Goal: Task Accomplishment & Management: Use online tool/utility

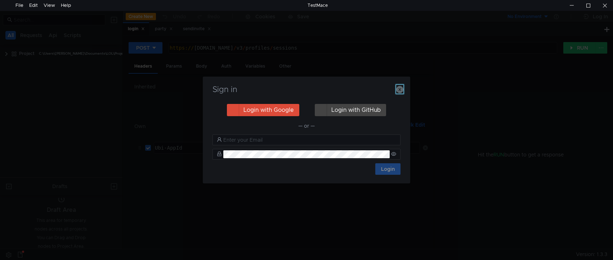
click at [398, 89] on icon "button" at bounding box center [399, 89] width 7 height 7
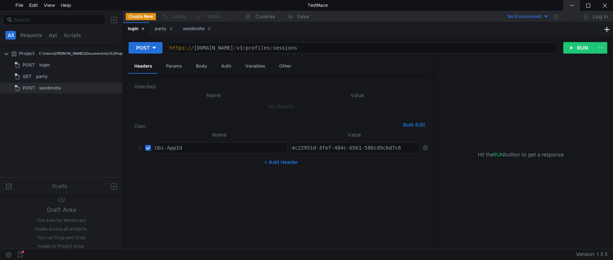
click at [569, 8] on div at bounding box center [571, 5] width 17 height 11
click at [191, 31] on div "sendinvite" at bounding box center [197, 29] width 28 height 8
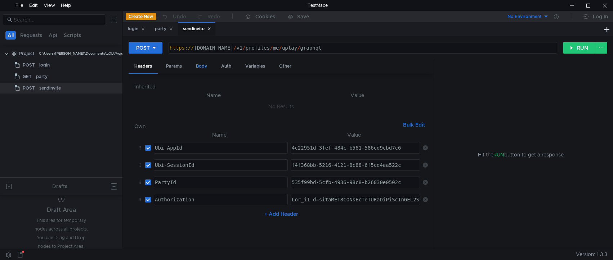
drag, startPoint x: 204, startPoint y: 67, endPoint x: 208, endPoint y: 68, distance: 4.2
click at [206, 67] on div "Body" at bounding box center [201, 66] width 23 height 13
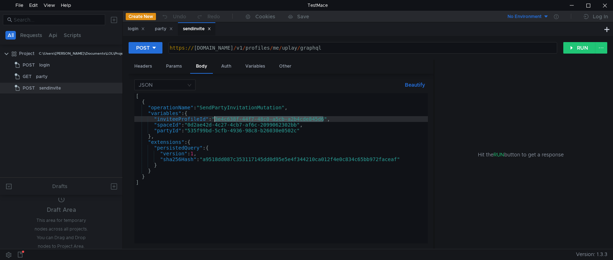
drag, startPoint x: 324, startPoint y: 120, endPoint x: 214, endPoint y: 119, distance: 110.2
click at [214, 119] on div "[ { "operationName" : "SendPartyInvitationMutation" , "variables" : { "inviteeP…" at bounding box center [280, 174] width 293 height 162
paste textarea "5bf7c34e-604e-43f5-bada-5c3fd85ac8f5"
type textarea ""inviteeProfileId":"5bf7c34e-604e-43f5-bada-5c3fd85ac8f5","
drag, startPoint x: 146, startPoint y: 67, endPoint x: 166, endPoint y: 78, distance: 23.2
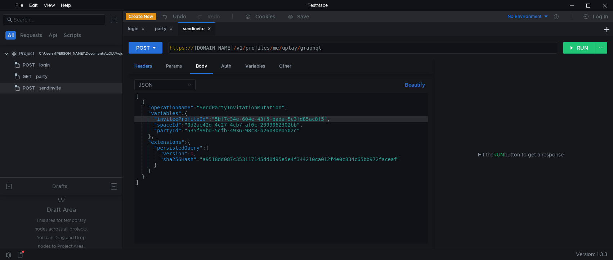
click at [148, 68] on div "Headers" at bounding box center [143, 66] width 29 height 13
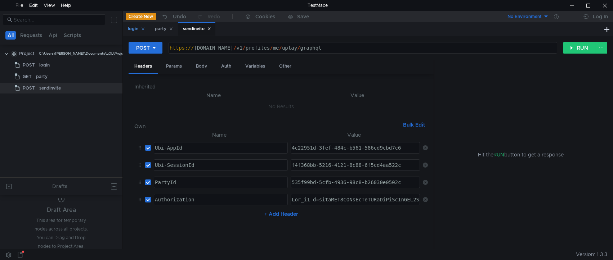
click at [129, 26] on div "login" at bounding box center [136, 29] width 17 height 8
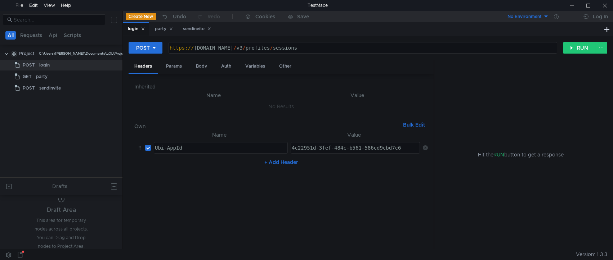
click at [202, 66] on div "Body" at bounding box center [201, 66] width 23 height 13
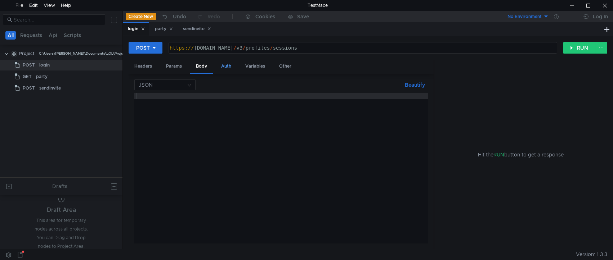
click at [217, 66] on div "Auth" at bounding box center [226, 66] width 22 height 13
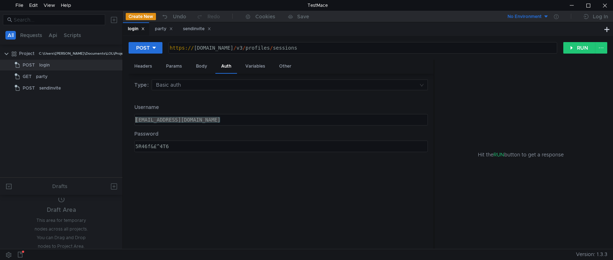
drag, startPoint x: 227, startPoint y: 118, endPoint x: 105, endPoint y: 118, distance: 122.4
click at [105, 118] on as-split "All Requests Api Scripts Project C:\Users\shane\Documents\LOL\Project POST logi…" at bounding box center [306, 130] width 613 height 238
paste textarea "dce8hkgc"
type textarea "dce8hkgc@phnxunblocked.me"
click at [176, 147] on div "5R46f&£^4T6" at bounding box center [280, 152] width 293 height 17
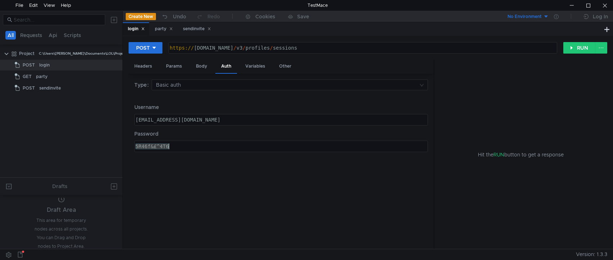
paste textarea "gsd56W%$f44"
type textarea "gsd56W%$f44"
click at [145, 72] on div "Headers" at bounding box center [143, 66] width 29 height 13
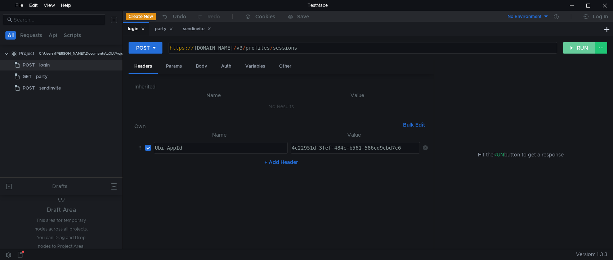
click at [574, 47] on button "RUN" at bounding box center [579, 48] width 32 height 12
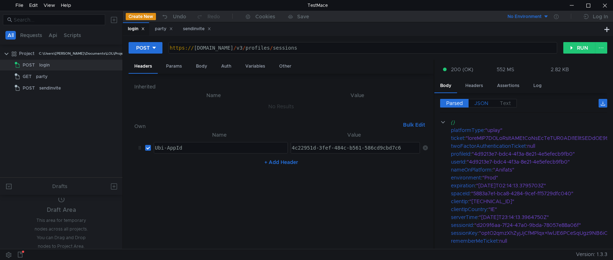
click at [478, 102] on span "JSON" at bounding box center [481, 103] width 14 height 6
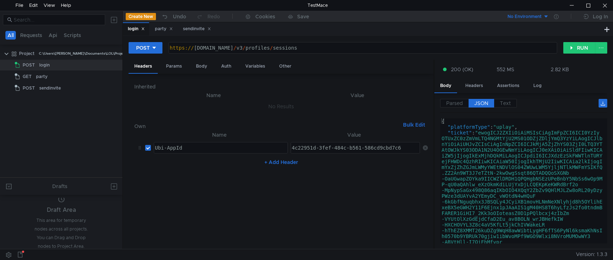
type textarea ""ticket": "ewogICJ2ZXIiOiAiMSIsCiAgImFpZCI6ICI0YzIyOTUxZC0zZmVmLTQ4NGMtYjU2MS01…"
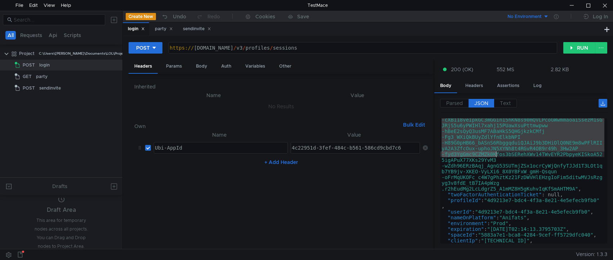
scroll to position [238, 0]
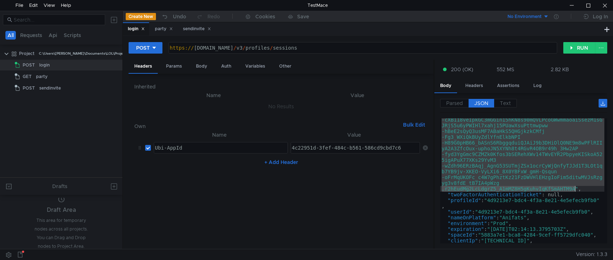
drag, startPoint x: 481, startPoint y: 134, endPoint x: 575, endPoint y: 188, distance: 108.2
click at [575, 188] on div ""ticket" : "ewogICJ2ZXIiOiAiMSIsCiAgImFpZCI6ICI0YzIy OTUxZC0zZmVmLTQ4NGMtYjU2MS…" at bounding box center [522, 107] width 164 height 431
click at [163, 28] on div "party" at bounding box center [164, 29] width 18 height 8
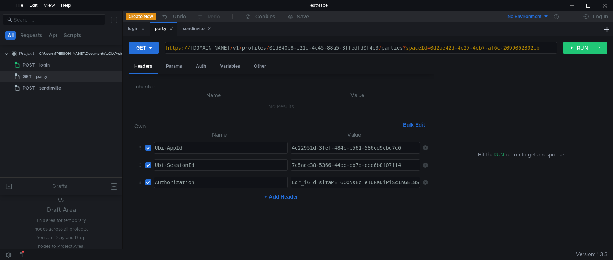
type textarea "Ubi_v1 t=ewogICJ2ZXIiOiAiMSIsCiAgImFpZCI6ICI0YzIyOTUxZC0zZmVmLTQ4NGMtYjU2MS01OD…"
drag, startPoint x: 317, startPoint y: 184, endPoint x: 524, endPoint y: 174, distance: 206.5
click at [598, 180] on as-split "Headers Params Auth Variables Other Inherited Name Value No Results Own Bulk Ed…" at bounding box center [368, 155] width 478 height 190
click at [198, 68] on div "Auth" at bounding box center [201, 66] width 22 height 13
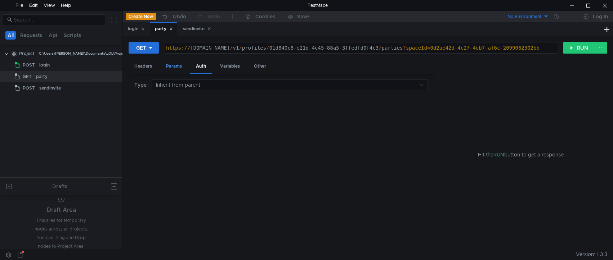
click at [179, 66] on div "Params" at bounding box center [173, 66] width 27 height 13
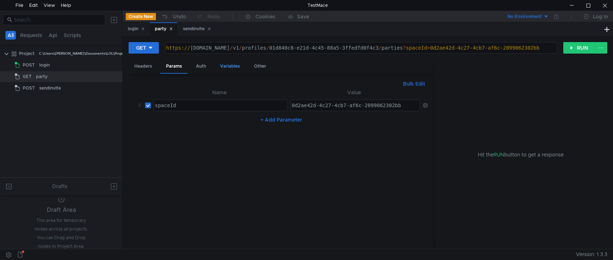
click at [225, 69] on div "Variables" at bounding box center [229, 66] width 31 height 13
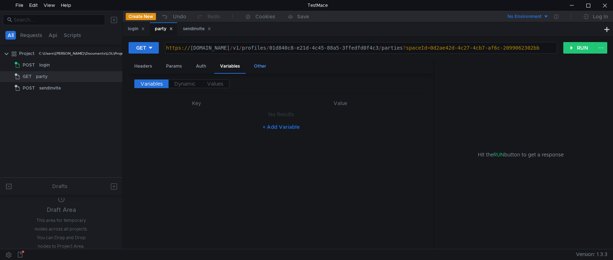
click at [261, 65] on div "Other" at bounding box center [260, 66] width 24 height 13
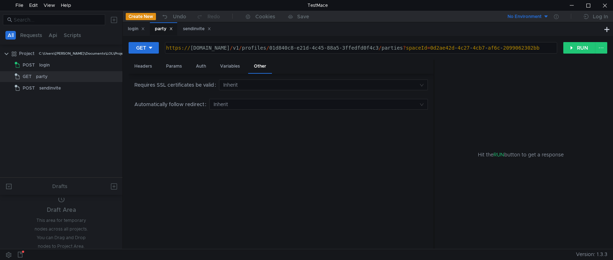
click at [159, 64] on div "Headers Params Auth Variables Other" at bounding box center [281, 67] width 305 height 14
drag, startPoint x: 142, startPoint y: 66, endPoint x: 176, endPoint y: 75, distance: 35.2
click at [142, 67] on div "Headers" at bounding box center [143, 66] width 29 height 13
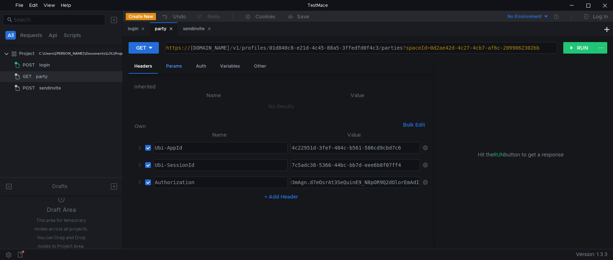
click at [59, 92] on div "sendinvite" at bounding box center [50, 88] width 22 height 11
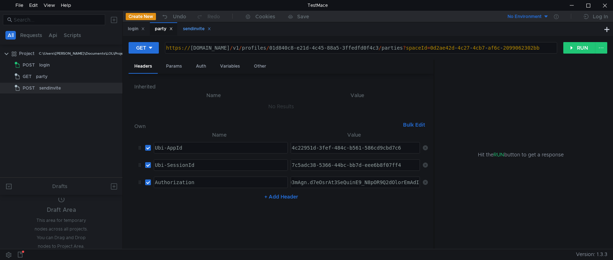
click at [188, 30] on div "sendinvite" at bounding box center [197, 29] width 28 height 8
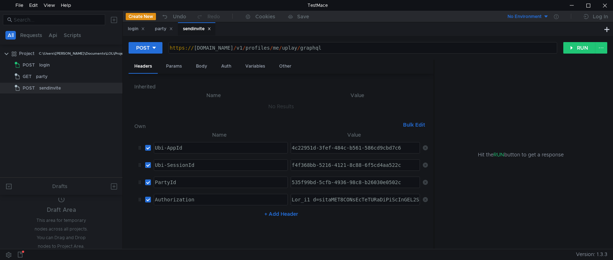
type textarea "Ubi_v1 t=ewogICJ2ZXIiOiAiMSIsCiAgImFpZCI6ICI0YzIyOTUxZC0zZmVmLTQ4NGMtYjU2MS01OD…"
drag, startPoint x: 318, startPoint y: 201, endPoint x: 519, endPoint y: 200, distance: 201.2
click at [573, 200] on as-split "Headers Params Body Auth Variables Other Inherited Name Value No Results Own Bu…" at bounding box center [368, 155] width 478 height 190
click at [199, 67] on div "Body" at bounding box center [201, 66] width 23 height 13
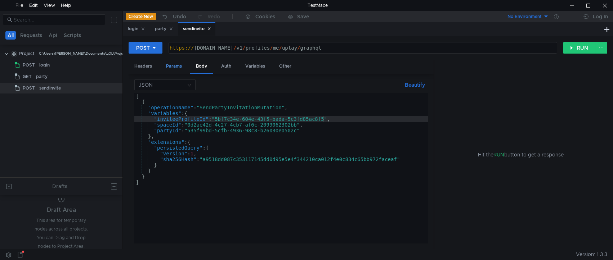
click at [176, 65] on div "Params" at bounding box center [173, 66] width 27 height 13
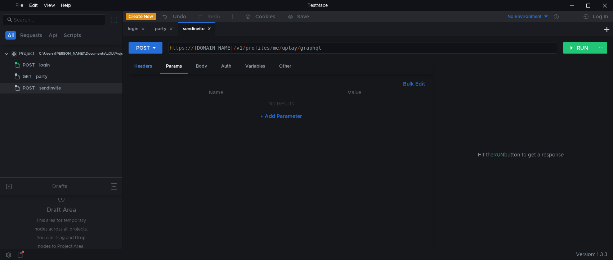
click at [152, 66] on div "Headers" at bounding box center [143, 66] width 29 height 13
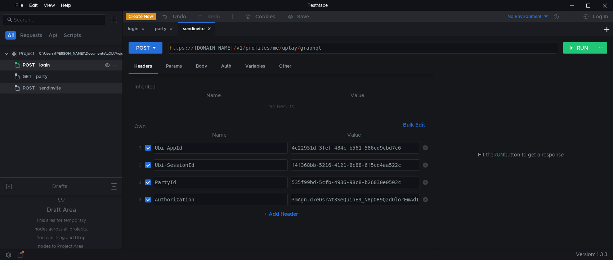
click at [64, 63] on div "login" at bounding box center [70, 65] width 63 height 11
click at [130, 33] on div "login" at bounding box center [136, 29] width 17 height 8
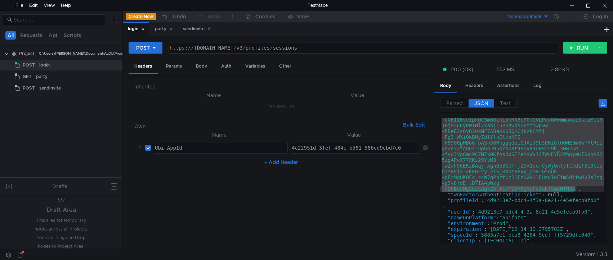
scroll to position [259, 0]
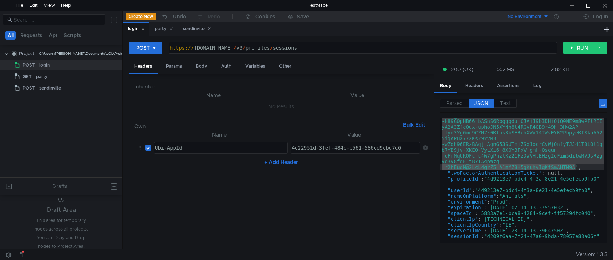
type textarea ""userId": "4d9213e7-bdc4-4f3a-8e21-4e5efecb9fb0","
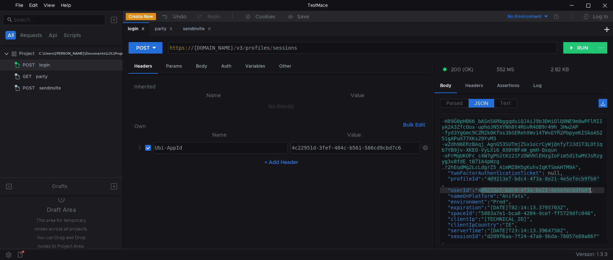
drag, startPoint x: 482, startPoint y: 191, endPoint x: 589, endPoint y: 193, distance: 107.3
click at [589, 193] on div ""ticket" : "ewogICJ2ZXIiOiAiMSIsCiAgImFpZCI6ICI0YzIy OTUxZC0zZmVmLTQ4NGMtYjU2MS…" at bounding box center [522, 92] width 164 height 442
click at [162, 31] on div "party" at bounding box center [164, 29] width 18 height 8
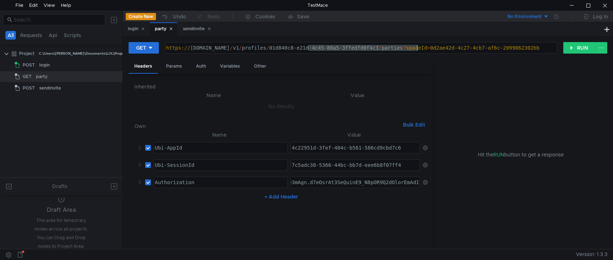
drag, startPoint x: 308, startPoint y: 48, endPoint x: 418, endPoint y: 47, distance: 109.4
click at [418, 47] on div "https:// public-ubiservices.ubi.com / v1 / profiles / 01d840c8-e21d-4c45-88a5-3…" at bounding box center [371, 53] width 414 height 17
paste textarea "4d9213e7-bdc4-4f3a-8e21-4e5efecb9fb0"
type textarea "https://public-ubiservices.ubi.com/v1/profiles/4d9213e7-bdc4-4f3a-8e21-4e5efecb…"
click at [136, 28] on div "login" at bounding box center [136, 29] width 17 height 8
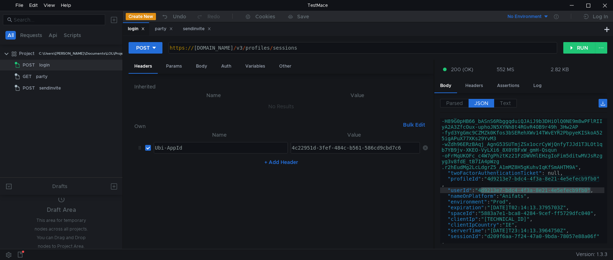
scroll to position [289, 0]
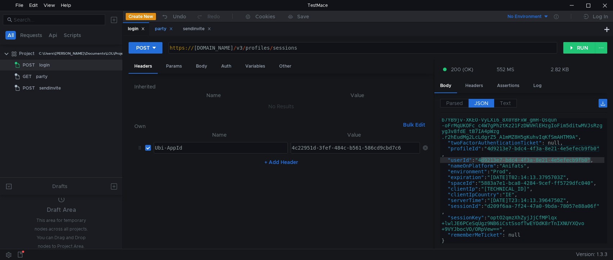
click at [155, 31] on div "party" at bounding box center [163, 28] width 27 height 13
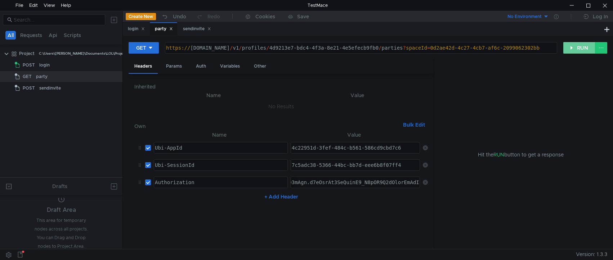
drag, startPoint x: 581, startPoint y: 48, endPoint x: 472, endPoint y: 102, distance: 121.7
click at [580, 48] on button "RUN" at bounding box center [579, 48] width 32 height 12
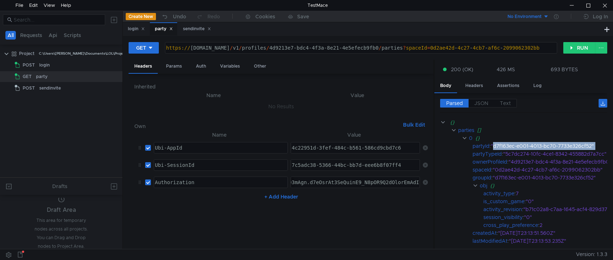
scroll to position [0, 37]
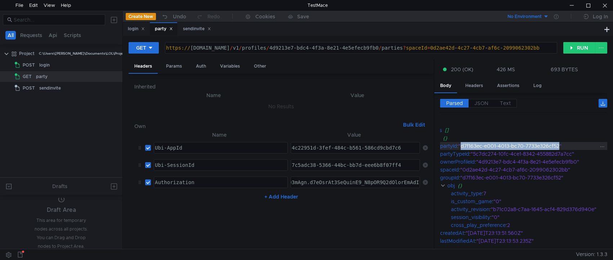
drag, startPoint x: 495, startPoint y: 148, endPoint x: 555, endPoint y: 147, distance: 60.1
click at [555, 147] on div ""d7f163ec-e001-4013-bc70-7733e326cf52"" at bounding box center [528, 146] width 140 height 8
copy div "d7f163ec-e001-4013-bc70-7733e326cf52"
click at [194, 28] on div "sendinvite" at bounding box center [197, 29] width 28 height 8
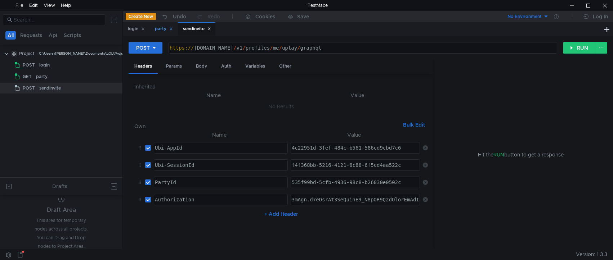
click at [159, 31] on div "party" at bounding box center [164, 29] width 18 height 8
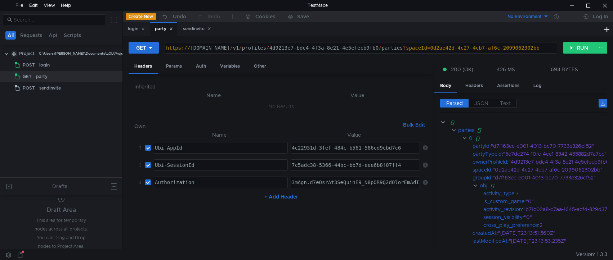
click at [196, 32] on div "sendinvite" at bounding box center [197, 29] width 28 height 8
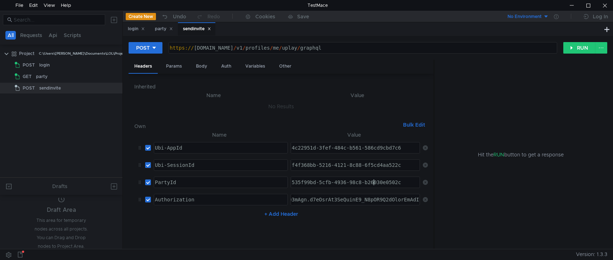
click at [373, 181] on div "535f99bd-5cfb-4936-98c8-b26030e0502c" at bounding box center [355, 188] width 130 height 17
paste textarea "d7f163ec-e001-4013-bc70-7733e326cf52"
type textarea "d7f163ec-e001-4013-bc70-7733e326cf52"
click at [202, 67] on div "Body" at bounding box center [201, 66] width 23 height 13
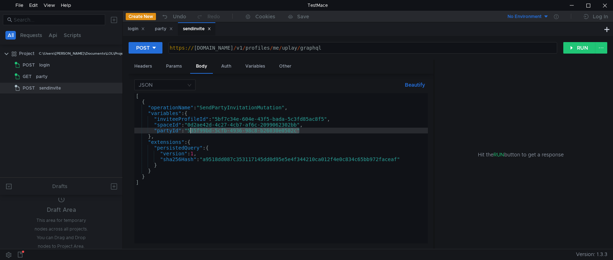
drag, startPoint x: 299, startPoint y: 131, endPoint x: 191, endPoint y: 131, distance: 108.3
click at [191, 131] on div "[ { "operationName" : "SendPartyInvitationMutation" , "variables" : { "inviteeP…" at bounding box center [280, 174] width 293 height 162
paste textarea "d7f163ec-e001-4013-bc70-7733e326cf52"
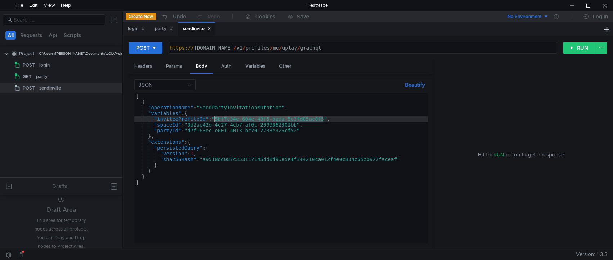
drag, startPoint x: 324, startPoint y: 119, endPoint x: 215, endPoint y: 120, distance: 108.7
click at [215, 120] on div "[ { "operationName" : "SendPartyInvitationMutation" , "variables" : { "inviteeP…" at bounding box center [280, 174] width 293 height 162
click at [572, 46] on button "RUN" at bounding box center [579, 48] width 32 height 12
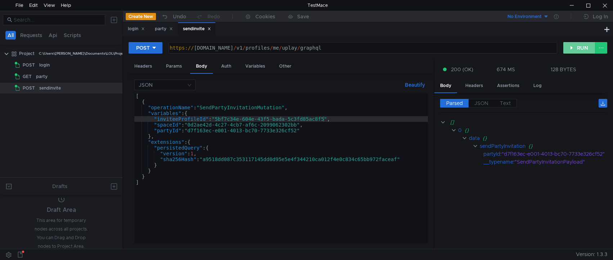
click at [582, 49] on button "RUN" at bounding box center [579, 48] width 32 height 12
click at [571, 45] on button "RUN" at bounding box center [579, 48] width 32 height 12
click at [568, 51] on button "RUN" at bounding box center [579, 48] width 32 height 12
click at [569, 50] on button "RUN" at bounding box center [579, 48] width 32 height 12
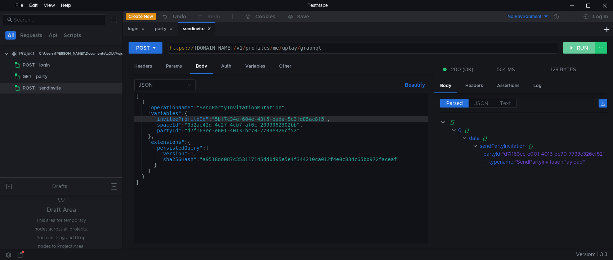
click at [569, 50] on button "RUN" at bounding box center [579, 48] width 32 height 12
click at [568, 41] on div "POST https:// public-ubiservices.ubi.com / v1 / profiles / me / uplay / graphql…" at bounding box center [368, 142] width 490 height 213
click at [572, 44] on button "RUN" at bounding box center [579, 48] width 32 height 12
click at [570, 50] on button "RUN" at bounding box center [579, 48] width 32 height 12
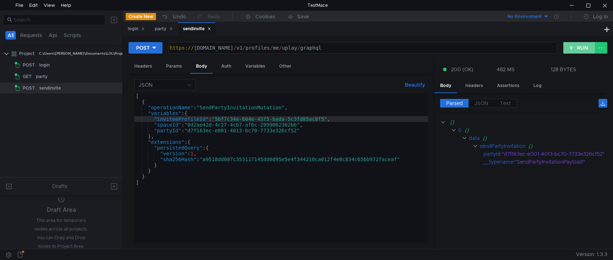
click at [570, 50] on button "RUN" at bounding box center [579, 48] width 32 height 12
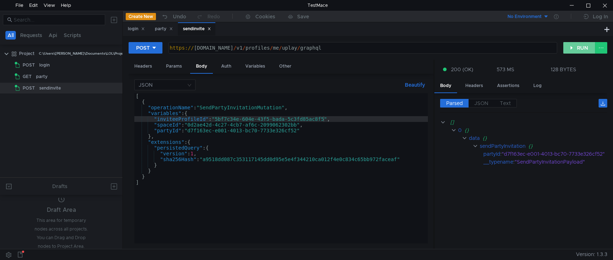
click at [570, 50] on button "RUN" at bounding box center [579, 48] width 32 height 12
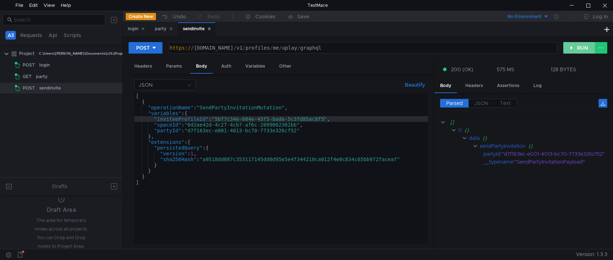
click at [570, 50] on button "RUN" at bounding box center [579, 48] width 32 height 12
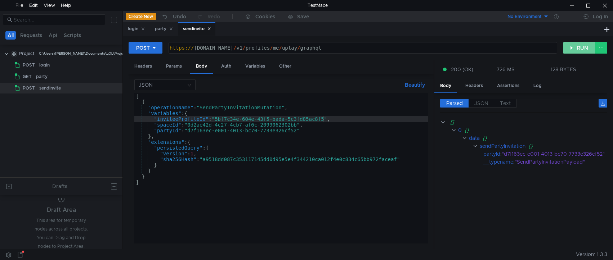
click at [570, 50] on button "RUN" at bounding box center [579, 48] width 32 height 12
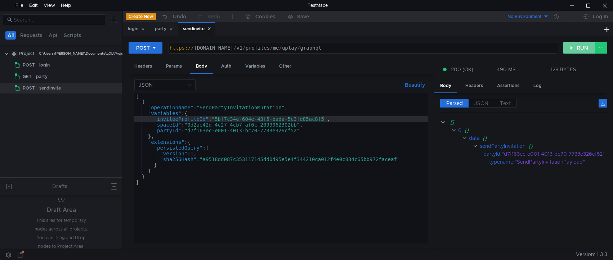
click at [570, 50] on button "RUN" at bounding box center [579, 48] width 32 height 12
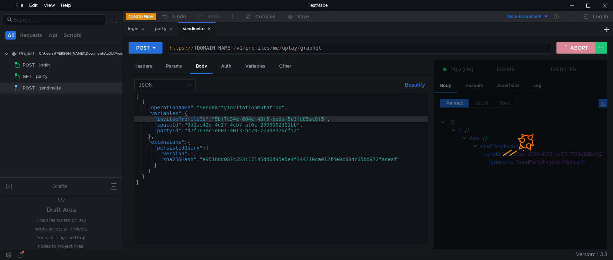
click at [570, 50] on button "ABORT" at bounding box center [575, 48] width 39 height 12
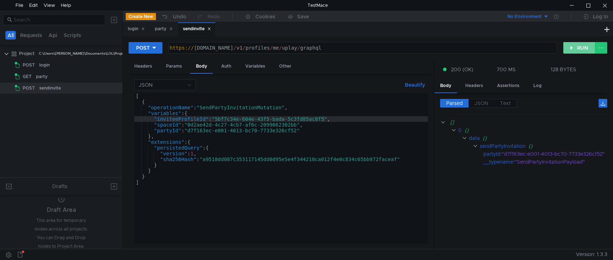
click at [578, 46] on button "RUN" at bounding box center [579, 48] width 32 height 12
click at [568, 47] on button "RUN" at bounding box center [579, 48] width 32 height 12
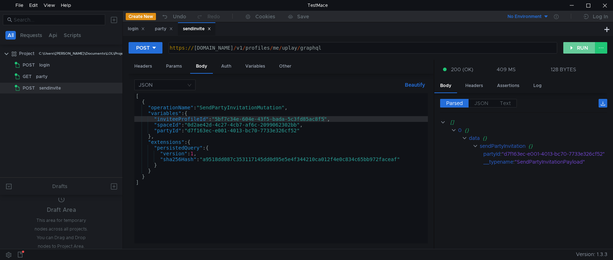
click at [568, 47] on button "RUN" at bounding box center [579, 48] width 32 height 12
click at [571, 49] on button "RUN" at bounding box center [579, 48] width 32 height 12
click at [573, 48] on button "RUN" at bounding box center [579, 48] width 32 height 12
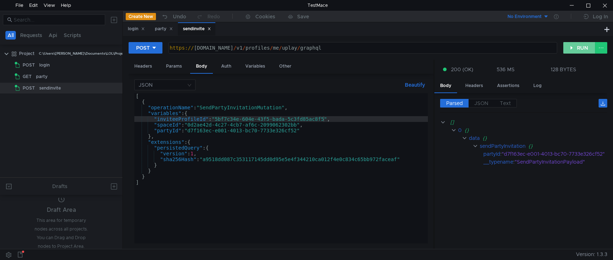
click at [573, 48] on button "RUN" at bounding box center [579, 48] width 32 height 12
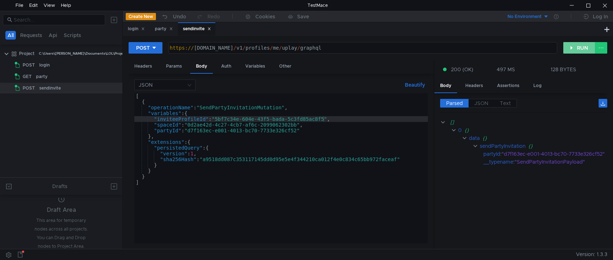
click at [573, 48] on button "RUN" at bounding box center [579, 48] width 32 height 12
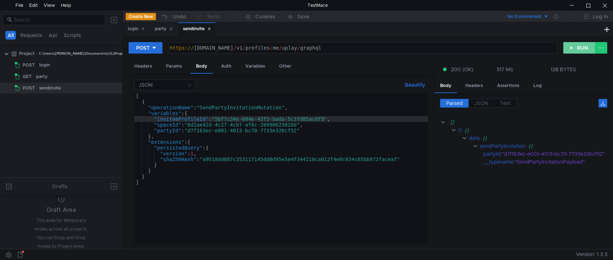
click at [573, 48] on button "RUN" at bounding box center [579, 48] width 32 height 12
click at [576, 46] on button "RUN" at bounding box center [579, 48] width 32 height 12
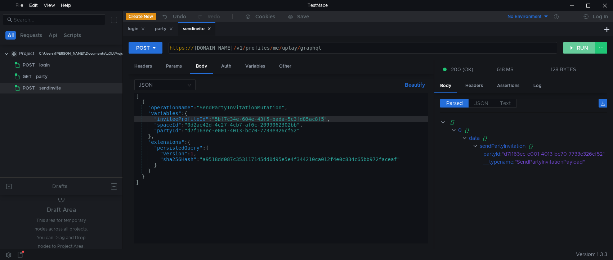
click at [575, 47] on button "RUN" at bounding box center [579, 48] width 32 height 12
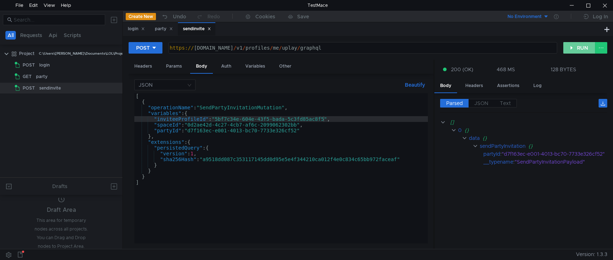
click at [575, 47] on button "RUN" at bounding box center [579, 48] width 32 height 12
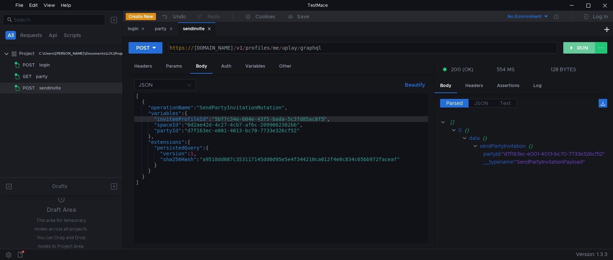
click at [575, 47] on button "RUN" at bounding box center [579, 48] width 32 height 12
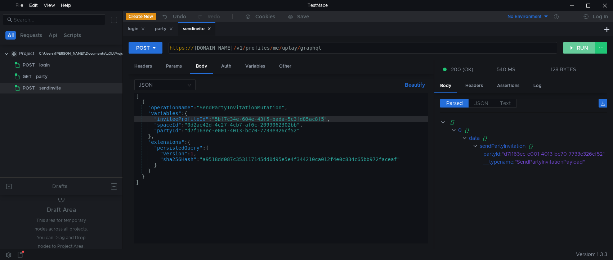
click at [575, 47] on button "RUN" at bounding box center [579, 48] width 32 height 12
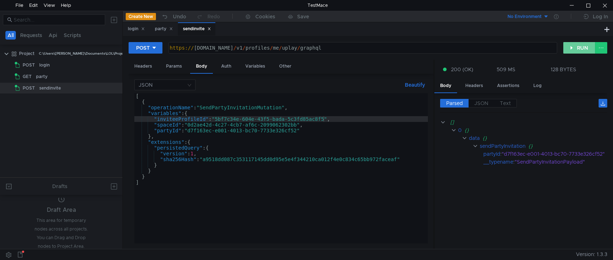
click at [575, 47] on button "RUN" at bounding box center [579, 48] width 32 height 12
click at [573, 7] on div at bounding box center [571, 5] width 17 height 11
click at [573, 48] on button "RUN" at bounding box center [579, 48] width 32 height 12
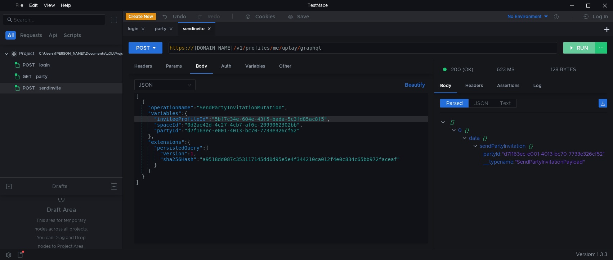
click at [573, 48] on button "RUN" at bounding box center [579, 48] width 32 height 12
click at [571, 3] on div at bounding box center [571, 5] width 17 height 11
drag, startPoint x: 74, startPoint y: 105, endPoint x: 82, endPoint y: 134, distance: 29.3
click at [66, 141] on tree-viewport "Project C:\Users\shane\Documents\LOL\Project POST login GET party POST sendinvi…" at bounding box center [61, 113] width 122 height 130
click at [581, 50] on button "RUN" at bounding box center [579, 48] width 32 height 12
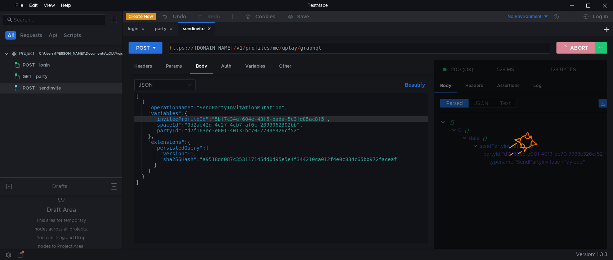
click at [579, 50] on button "ABORT" at bounding box center [575, 48] width 39 height 12
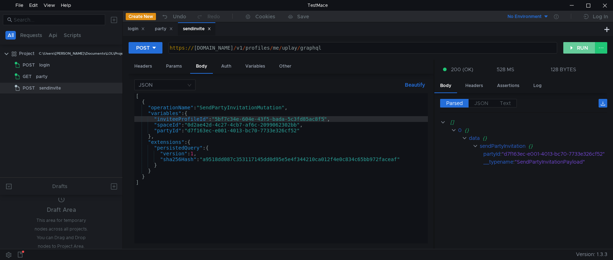
click at [578, 50] on button "RUN" at bounding box center [579, 48] width 32 height 12
click at [576, 49] on button "RUN" at bounding box center [579, 48] width 32 height 12
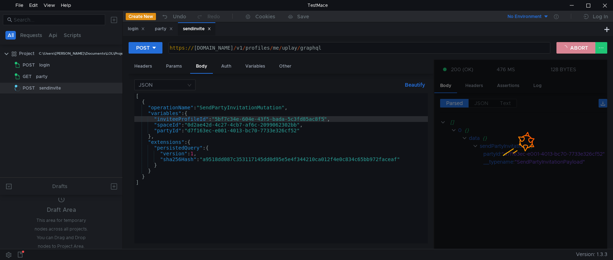
click at [576, 49] on button "ABORT" at bounding box center [575, 48] width 39 height 12
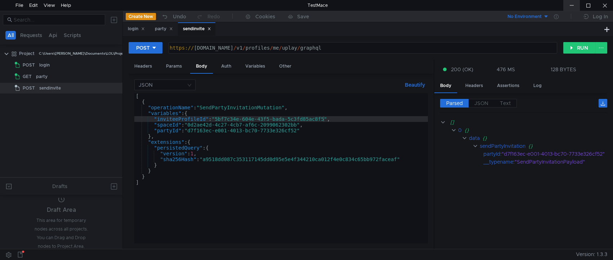
click at [573, 4] on div at bounding box center [571, 5] width 17 height 11
drag, startPoint x: 324, startPoint y: 118, endPoint x: 216, endPoint y: 118, distance: 108.3
click at [216, 118] on div "[ { "operationName" : "SendPartyInvitationMutation" , "variables" : { "inviteeP…" at bounding box center [280, 174] width 293 height 162
paste textarea "ab1ff7ae-13e4-4a6a-9b03-317285f8057b"
type textarea ""inviteeProfileId":"ab1ff7ae-13e4-4a6a-9b03-317285f8057b","
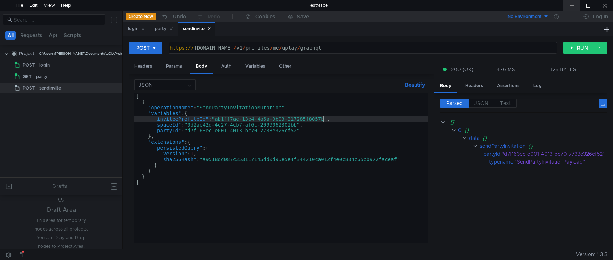
click at [570, 9] on div at bounding box center [571, 5] width 17 height 11
click at [128, 29] on div "login" at bounding box center [136, 29] width 17 height 8
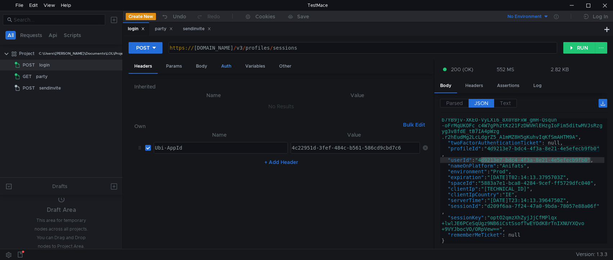
click at [227, 66] on div "Auth" at bounding box center [226, 66] width 22 height 13
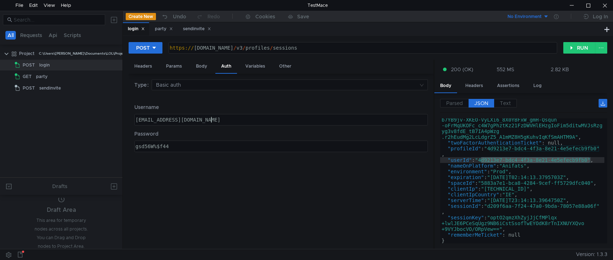
drag, startPoint x: 139, startPoint y: 114, endPoint x: 110, endPoint y: 113, distance: 29.2
click at [105, 113] on as-split "All Requests Api Scripts Project C:\Users\shane\Documents\LOL\Project POST logi…" at bounding box center [306, 130] width 613 height 238
paste textarea "49uaby7hahz"
type textarea "49uaby7hahz@phnxunblocked.me"
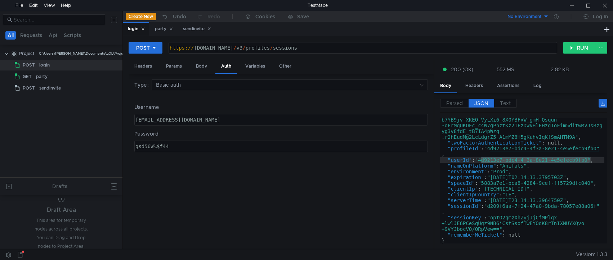
click at [195, 139] on div "Password gsd56W%$f44 gsd56W%$f44 הההההההההההההההההההההההההההההההההההההההההההההה…" at bounding box center [280, 141] width 293 height 22
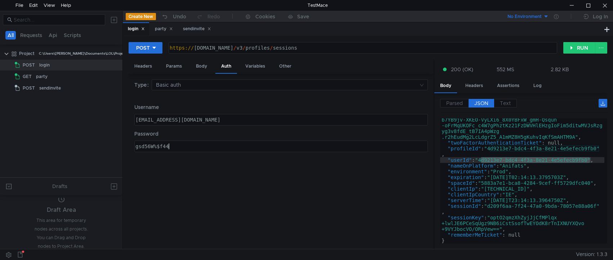
click at [184, 143] on div "gsd56W%$f44" at bounding box center [281, 146] width 293 height 11
paste textarea "5R46f&£^4T6"
type textarea "5R46f&£^4T6"
click at [568, 48] on button "RUN" at bounding box center [579, 48] width 32 height 12
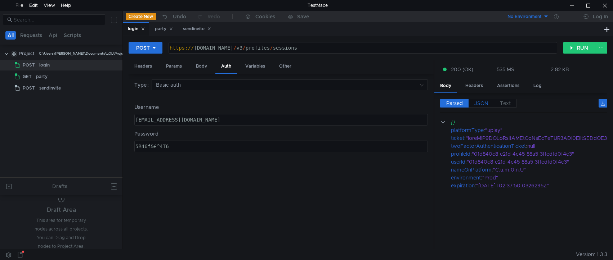
click at [481, 104] on span "JSON" at bounding box center [481, 103] width 14 height 6
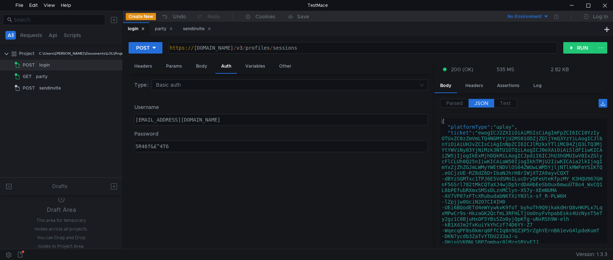
type textarea ""ticket": "ewogICJ2ZXIiOiAiMSIsCiAgImFpZCI6ICI0YzIyOTUxZC0zZmVmLTQ4NGMtYjU2MS01…"
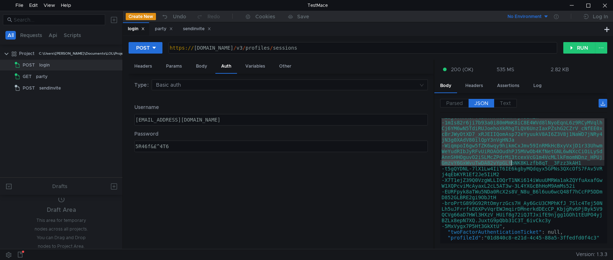
scroll to position [238, 0]
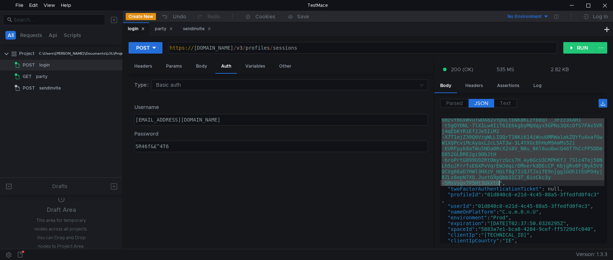
drag, startPoint x: 482, startPoint y: 135, endPoint x: 500, endPoint y: 184, distance: 51.5
click at [500, 184] on div ""ticket" : "ewogICJ2ZXIiOiAiMSIsCiAgImFpZCI6ICI0YzIy OTUxZC0zZmVmLTQ4NGMtYjU2MS…" at bounding box center [522, 104] width 164 height 425
click at [160, 30] on div "party" at bounding box center [164, 29] width 18 height 8
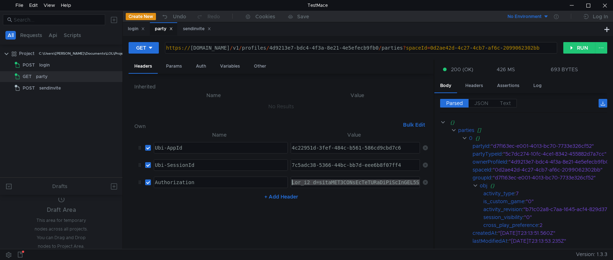
drag, startPoint x: 297, startPoint y: 183, endPoint x: 166, endPoint y: 183, distance: 131.7
click at [166, 183] on tr "Authorization ההההההההההההההההההההההההההההההההההההההההההההההההההההההההההההההההה…" at bounding box center [280, 182] width 293 height 17
click at [331, 186] on div at bounding box center [355, 182] width 129 height 11
type textarea "Ubi_v1 t=ewogICJ2ZXIiOiAiMSIsCiAgImFpZCI6ICI0YzIyOTUxZC0zZmVmLTQ4NGMtYjU2MS01OD…"
drag, startPoint x: 318, startPoint y: 183, endPoint x: 458, endPoint y: 185, distance: 139.7
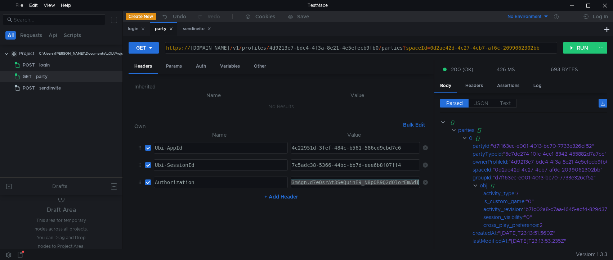
click at [458, 185] on as-split "Headers Params Auth Variables Other Inherited Name Value No Results Own Bulk Ed…" at bounding box center [368, 155] width 478 height 190
click at [199, 66] on div "Auth" at bounding box center [201, 66] width 22 height 13
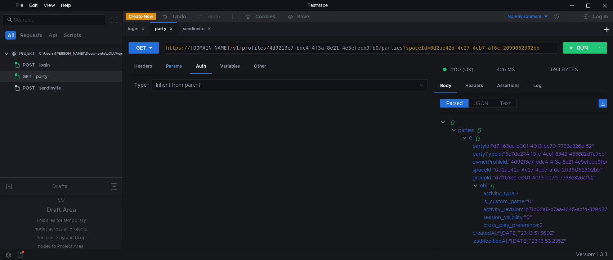
click at [170, 67] on div "Params" at bounding box center [173, 66] width 27 height 13
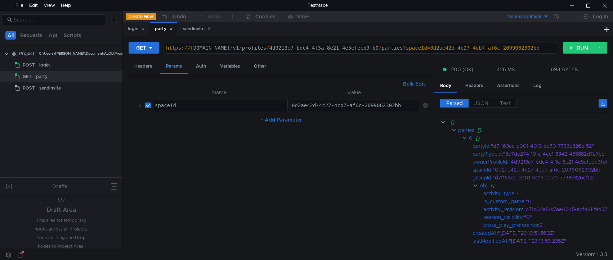
click at [147, 66] on div "Headers" at bounding box center [143, 66] width 29 height 13
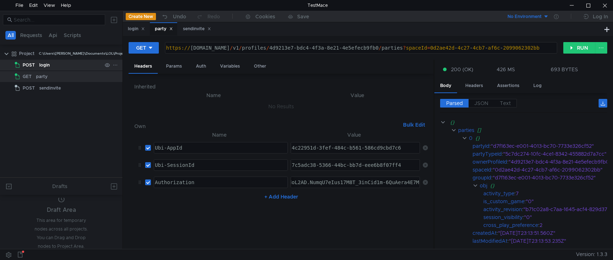
click at [56, 65] on div "login" at bounding box center [70, 65] width 63 height 11
click at [134, 32] on div "login" at bounding box center [136, 29] width 17 height 8
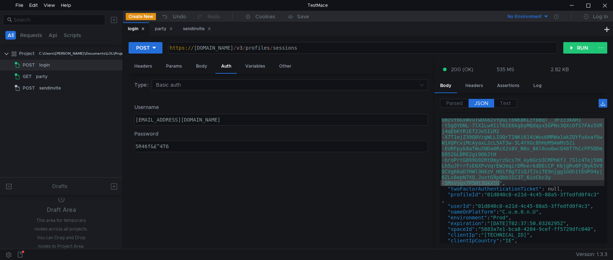
scroll to position [259, 0]
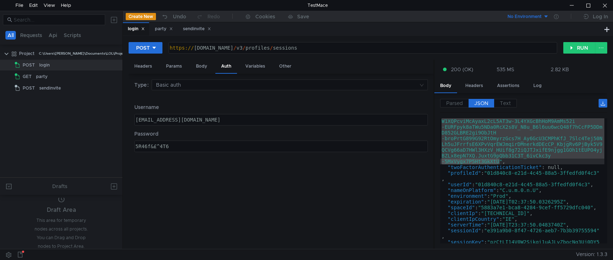
type textarea ""profileId": "01d840c8-e21d-4c45-88a5-3ffedfd0f4c3","
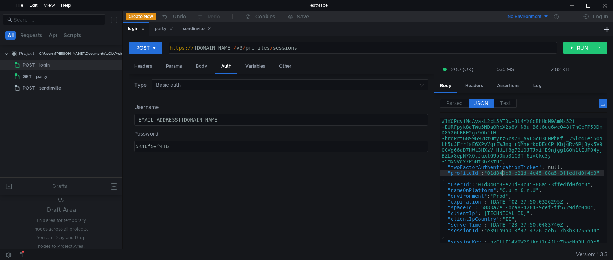
click at [501, 173] on div ""ticket" : "ewogICJ2ZXIiOiAiMSIsCiAgImFpZCI6ICI0YzIy OTUxZC0zZmVmLTQ4NGMtYjU2MS…" at bounding box center [522, 89] width 164 height 436
drag, startPoint x: 598, startPoint y: 174, endPoint x: 490, endPoint y: 176, distance: 108.7
click at [490, 176] on div ""ticket" : "ewogICJ2ZXIiOiAiMSIsCiAgImFpZCI6ICI0YzIy OTUxZC0zZmVmLTQ4NGMtYjU2MS…" at bounding box center [522, 89] width 164 height 436
click at [167, 27] on div "party" at bounding box center [164, 29] width 18 height 8
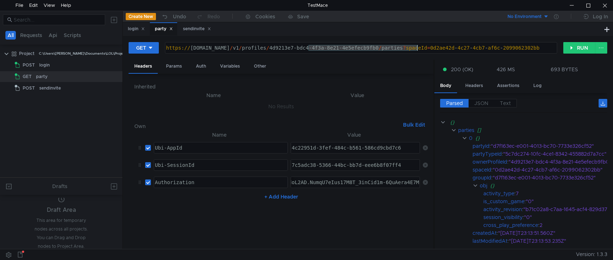
drag, startPoint x: 308, startPoint y: 50, endPoint x: 416, endPoint y: 48, distance: 108.7
click at [416, 48] on div "https:// public-ubiservices.ubi.com / v1 / profiles / 4d9213e7-bdc4-4f3a-8e21-4…" at bounding box center [371, 53] width 414 height 17
paste textarea "01d840c8-e21d-4c45-88a5-3ffedfd0f4c3"
type textarea "https://public-ubiservices.ubi.com/v1/profiles/01d840c8-e21d-4c45-88a5-3ffedfd0…"
click at [571, 49] on button "RUN" at bounding box center [579, 48] width 32 height 12
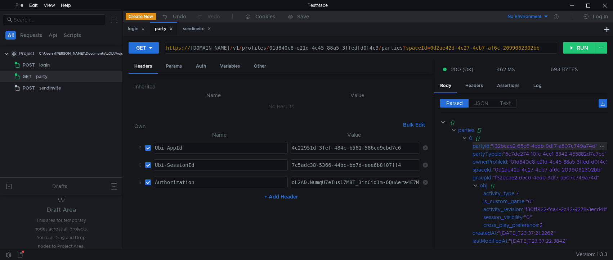
click at [582, 147] on div ""f32bcae2-65c6-4edb-9df7-a507c749a74d"" at bounding box center [557, 146] width 132 height 8
drag, startPoint x: 497, startPoint y: 244, endPoint x: 509, endPoint y: 243, distance: 12.6
click at [509, 243] on cdk-virtual-scroll-viewport "{} parties [] 0 {} partyId : "f32bcae2-65c6-4edb-9df7-a507c749a74d" partyTypeId…" at bounding box center [523, 180] width 167 height 125
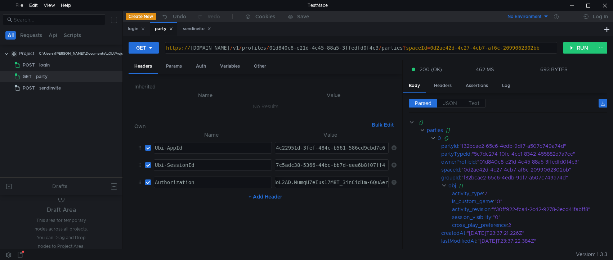
drag, startPoint x: 433, startPoint y: 138, endPoint x: 400, endPoint y: 137, distance: 33.8
click at [402, 137] on div at bounding box center [402, 155] width 1 height 190
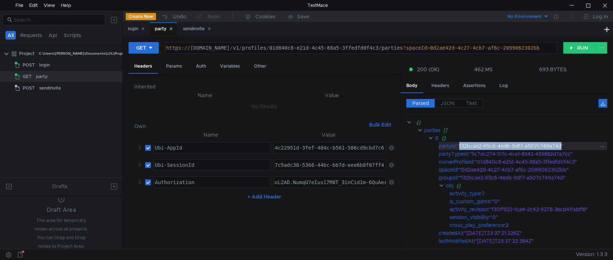
drag, startPoint x: 564, startPoint y: 146, endPoint x: 461, endPoint y: 147, distance: 102.6
click at [461, 147] on div ""f32bcae2-65c6-4edb-9df7-a507c749a74d"" at bounding box center [527, 146] width 141 height 8
copy div "f32bcae2-65c6-4edb-9df7-a507c749a74d"
click at [188, 27] on div "sendinvite" at bounding box center [197, 29] width 28 height 8
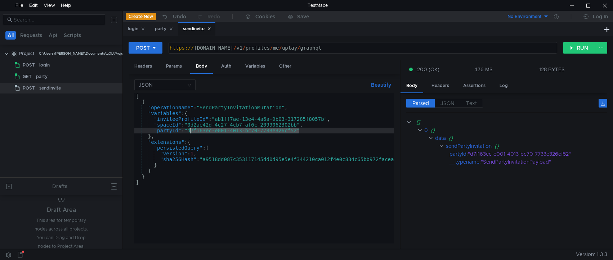
drag, startPoint x: 299, startPoint y: 130, endPoint x: 191, endPoint y: 131, distance: 108.0
click at [191, 131] on div "[ { "operationName" : "SendPartyInvitationMutation" , "variables" : { "inviteeP…" at bounding box center [268, 174] width 269 height 162
paste textarea "f32bcae2-65c6-4edb-9df7-a507c749a74d"
type textarea ""partyId": "f32bcae2-65c6-4edb-9df7-a507c749a74d""
click at [141, 64] on div "Headers" at bounding box center [143, 66] width 29 height 13
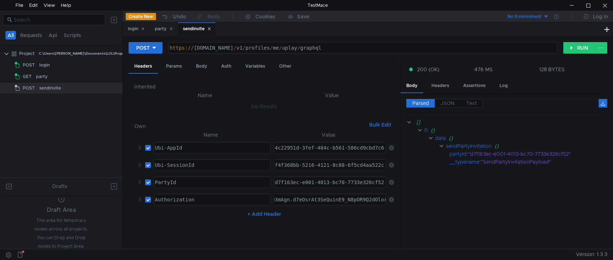
click at [319, 181] on div "d7f163ec-e001-4013-bc70-7733e326cf52" at bounding box center [329, 188] width 113 height 17
paste textarea "f32bcae2-65c6-4edb-9df7-a507c749a74d"
type textarea "f32bcae2-65c6-4edb-9df7-a507c749a74d"
click at [159, 28] on div "party" at bounding box center [164, 29] width 18 height 8
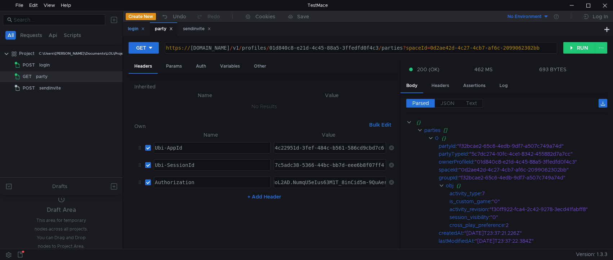
click at [131, 29] on div "login" at bounding box center [136, 29] width 17 height 8
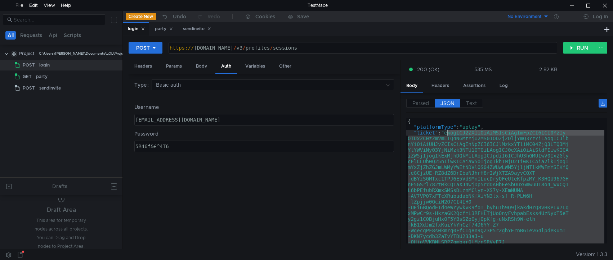
drag, startPoint x: 465, startPoint y: 162, endPoint x: 447, endPoint y: 135, distance: 32.5
click at [163, 28] on div "party" at bounding box center [164, 29] width 18 height 8
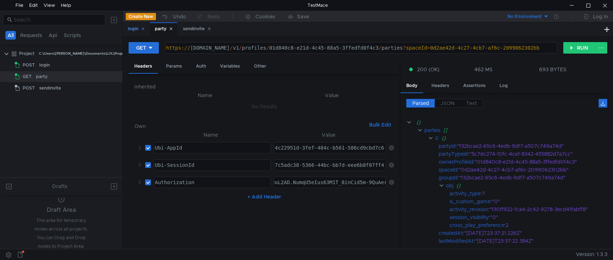
click at [135, 27] on div "login" at bounding box center [136, 29] width 17 height 8
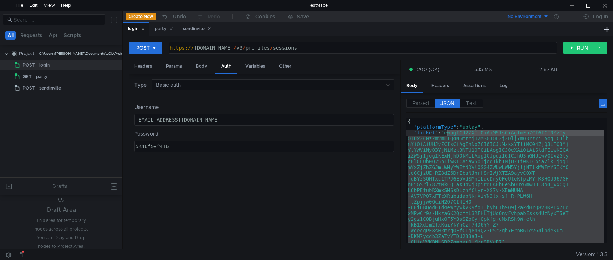
click at [491, 144] on div "{ "platformType" : "uplay" , "ticket" : "ewogICJ2ZXIiOiAiMSIsCiAgImFpZCI6ICI0Yz…" at bounding box center [505, 180] width 198 height 125
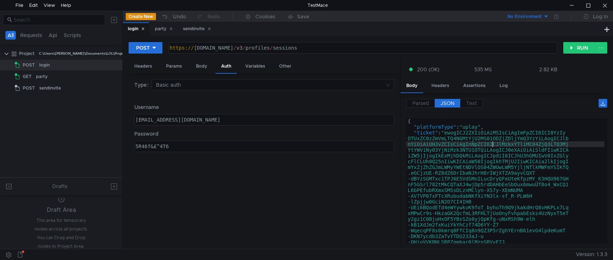
type textarea ""ticket": "ewogICJ2ZXIiOiAiMSIsCiAgImFpZCI6ICI0YzIyOTUxZC0zZmVmLTQ4NGMtYjU2MS01…"
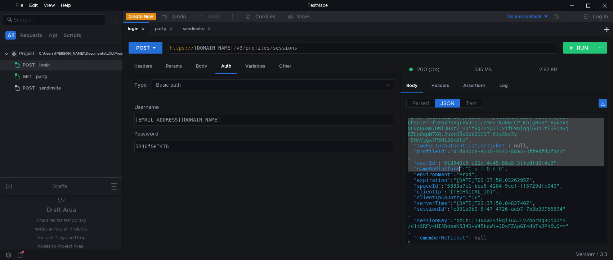
scroll to position [281, 0]
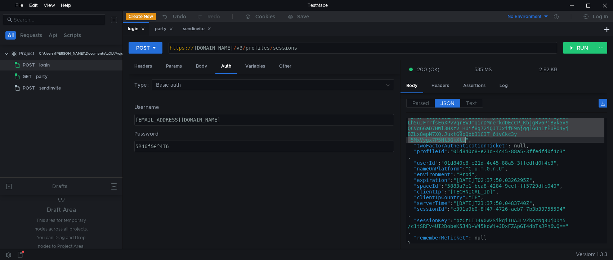
drag, startPoint x: 447, startPoint y: 134, endPoint x: 464, endPoint y: 142, distance: 19.2
click at [464, 142] on div ""ticket" : "ewogICJ2ZXIiOiAiMSIsCiAgImFpZCI6ICI0YzIy OTUxZC0zZmVmLTQ4NGMtYjU2MS…" at bounding box center [505, 61] width 198 height 425
click at [162, 29] on div "party" at bounding box center [164, 29] width 18 height 8
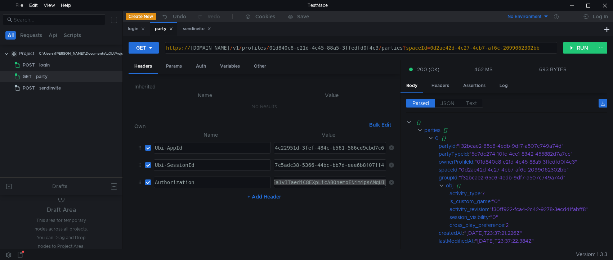
drag, startPoint x: 301, startPoint y: 180, endPoint x: 242, endPoint y: 181, distance: 59.4
click at [242, 181] on tr "Authorization ההההההההההההההההההההההההההההההההההההההההההההההההההההההההההההההההה…" at bounding box center [264, 182] width 260 height 17
click at [188, 29] on div "sendinvite" at bounding box center [197, 29] width 28 height 8
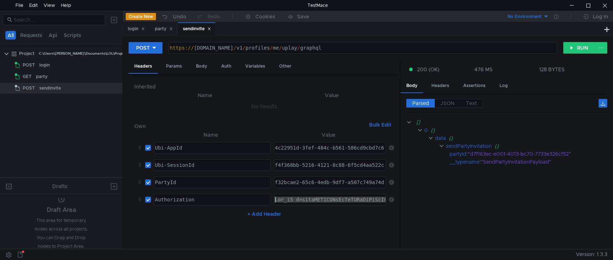
drag, startPoint x: 293, startPoint y: 202, endPoint x: 158, endPoint y: 194, distance: 135.9
click at [158, 194] on tr "Authorization ההההההההההההההההההההההההההההההההההההההההההההההההההההההההההההההההה…" at bounding box center [264, 199] width 260 height 17
click at [301, 202] on div at bounding box center [330, 199] width 112 height 11
type textarea "Ubi_v1 t=ewogICJ2ZXIiOiAiMSIsCiAgImFpZCI6ICI0YzIyOTUxZC0zZmVmLTQ4NGMtYjU2MS01OD…"
drag, startPoint x: 301, startPoint y: 202, endPoint x: 428, endPoint y: 200, distance: 126.7
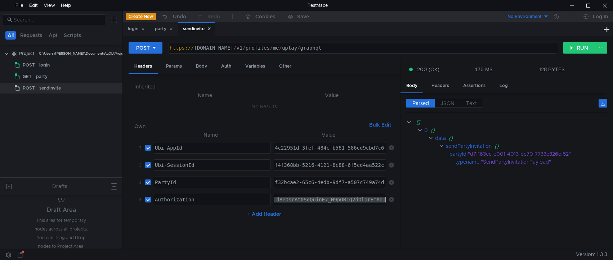
click at [428, 200] on as-split "Headers Params Body Auth Variables Other Inherited Name Value No Results Own Bu…" at bounding box center [368, 155] width 478 height 190
click at [200, 68] on div "Body" at bounding box center [201, 66] width 23 height 13
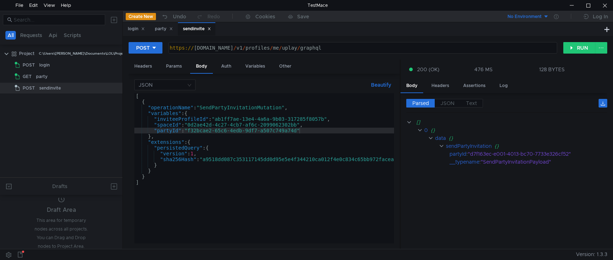
type textarea ""inviteeProfileId":"ab1ff7ae-13e4-4a6a-9b03-317285f8057b","
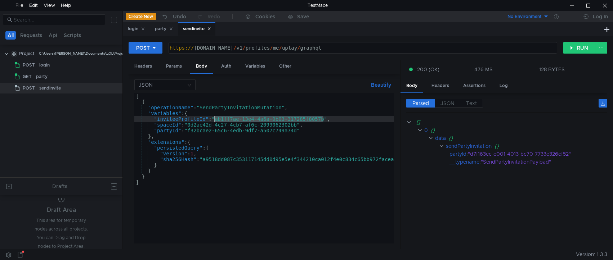
drag, startPoint x: 324, startPoint y: 121, endPoint x: 215, endPoint y: 119, distance: 109.4
click at [215, 119] on div "[ { "operationName" : "SendPartyInvitationMutation" , "variables" : { "inviteeP…" at bounding box center [268, 172] width 269 height 159
click at [572, 46] on button "RUN" at bounding box center [579, 48] width 32 height 12
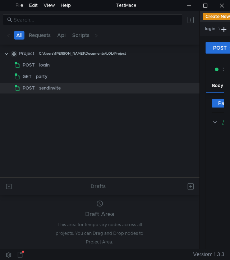
drag, startPoint x: 46, startPoint y: 40, endPoint x: 207, endPoint y: 42, distance: 160.9
click at [200, 42] on div at bounding box center [200, 130] width 0 height 238
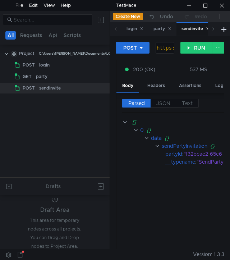
drag, startPoint x: 207, startPoint y: 37, endPoint x: 109, endPoint y: 38, distance: 97.2
click at [110, 38] on div at bounding box center [110, 130] width 0 height 238
click at [197, 52] on button "RUN" at bounding box center [197, 48] width 32 height 12
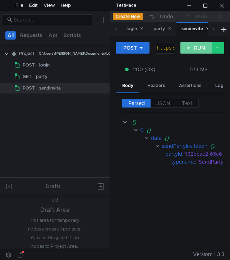
click at [188, 47] on button "RUN" at bounding box center [197, 48] width 32 height 12
click at [191, 49] on button "RUN" at bounding box center [197, 48] width 32 height 12
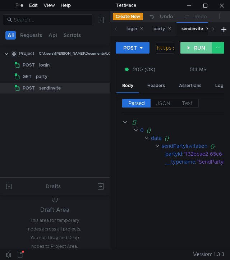
click at [191, 49] on button "RUN" at bounding box center [197, 48] width 32 height 12
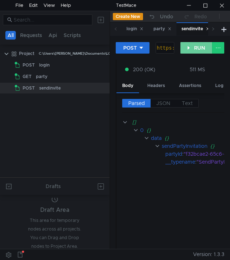
click at [191, 49] on button "RUN" at bounding box center [197, 48] width 32 height 12
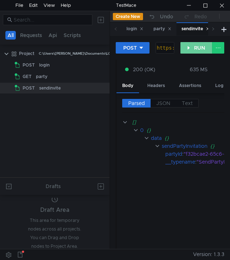
click at [191, 49] on button "RUN" at bounding box center [197, 48] width 32 height 12
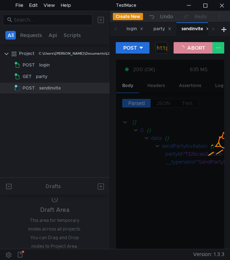
click at [191, 49] on button "ABORT" at bounding box center [193, 48] width 39 height 12
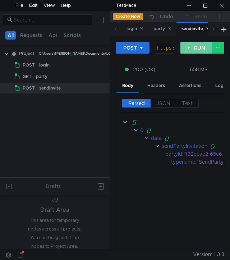
click at [191, 49] on button "RUN" at bounding box center [197, 48] width 32 height 12
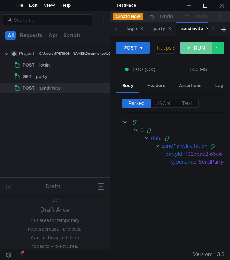
click at [191, 49] on button "RUN" at bounding box center [197, 48] width 32 height 12
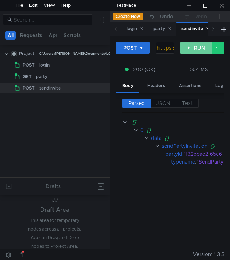
click at [191, 49] on button "RUN" at bounding box center [197, 48] width 32 height 12
click at [197, 48] on button "RUN" at bounding box center [197, 48] width 32 height 12
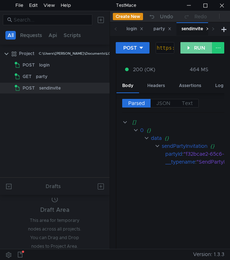
click at [197, 48] on button "RUN" at bounding box center [197, 48] width 32 height 12
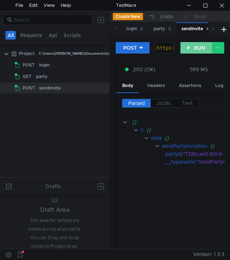
click at [197, 48] on button "RUN" at bounding box center [197, 48] width 32 height 12
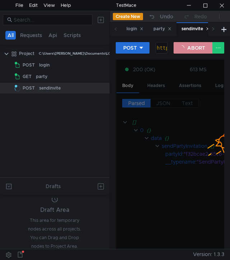
click at [197, 48] on button "ABORT" at bounding box center [193, 48] width 39 height 12
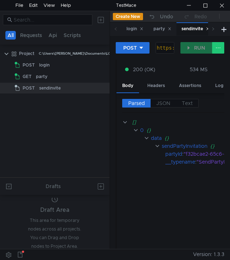
click at [194, 49] on button "RUN" at bounding box center [197, 48] width 32 height 12
drag, startPoint x: 65, startPoint y: 92, endPoint x: 201, endPoint y: 46, distance: 143.2
click at [201, 46] on button "RUN" at bounding box center [197, 48] width 32 height 12
click at [191, 50] on button "RUN" at bounding box center [197, 48] width 32 height 12
click at [192, 49] on button "RUN" at bounding box center [197, 48] width 32 height 12
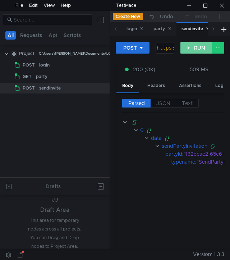
click at [193, 49] on button "RUN" at bounding box center [197, 48] width 32 height 12
click at [191, 49] on button "RUN" at bounding box center [197, 48] width 32 height 12
click at [194, 49] on button "RUN" at bounding box center [197, 48] width 32 height 12
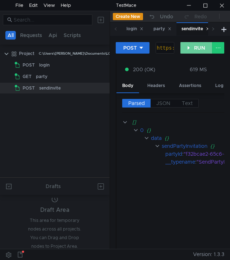
click at [200, 52] on button "RUN" at bounding box center [197, 48] width 32 height 12
click at [194, 50] on button "RUN" at bounding box center [197, 48] width 32 height 12
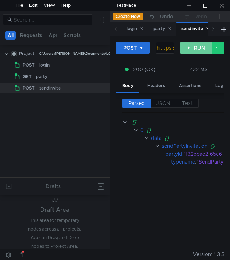
click at [194, 50] on button "RUN" at bounding box center [197, 48] width 32 height 12
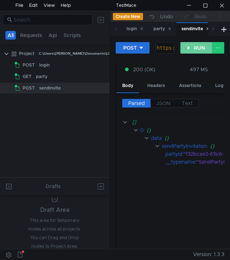
click at [194, 50] on button "RUN" at bounding box center [197, 48] width 32 height 12
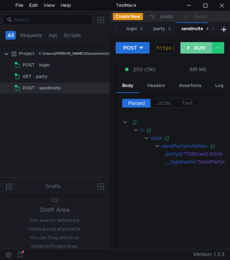
click at [194, 50] on button "RUN" at bounding box center [197, 48] width 32 height 12
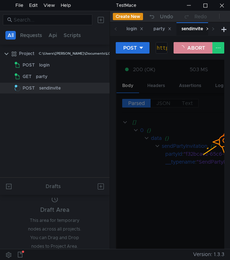
click at [194, 50] on button "ABORT" at bounding box center [193, 48] width 39 height 12
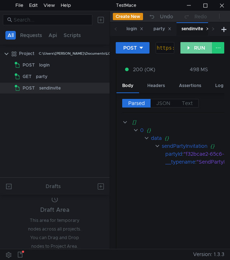
click at [195, 49] on button "RUN" at bounding box center [197, 48] width 32 height 12
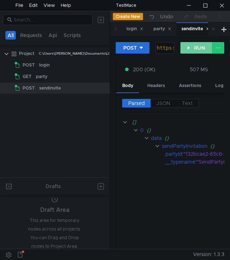
click at [195, 49] on button "RUN" at bounding box center [197, 48] width 32 height 12
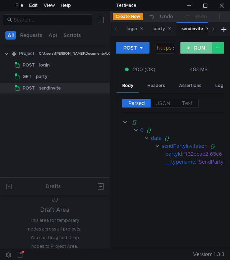
click at [195, 49] on button "RUN" at bounding box center [197, 48] width 32 height 12
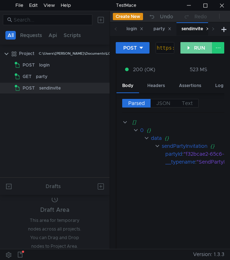
click at [195, 49] on button "RUN" at bounding box center [197, 48] width 32 height 12
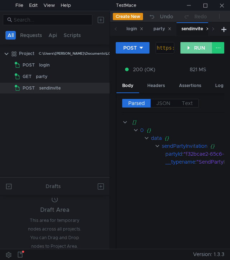
click at [195, 49] on button "RUN" at bounding box center [197, 48] width 32 height 12
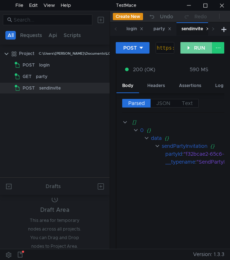
click at [195, 49] on button "RUN" at bounding box center [197, 48] width 32 height 12
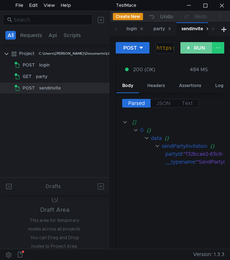
click at [195, 49] on button "RUN" at bounding box center [197, 48] width 32 height 12
click at [192, 54] on div "POST https:// [DOMAIN_NAME] / v1 / profiles / me / uplay / graphql הההההההההההה…" at bounding box center [170, 51] width 109 height 18
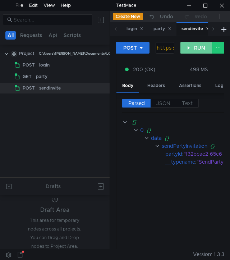
click at [195, 50] on button "RUN" at bounding box center [197, 48] width 32 height 12
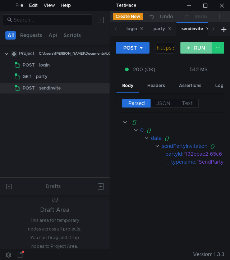
click at [195, 50] on button "RUN" at bounding box center [197, 48] width 32 height 12
click at [192, 50] on button "RUN" at bounding box center [197, 48] width 32 height 12
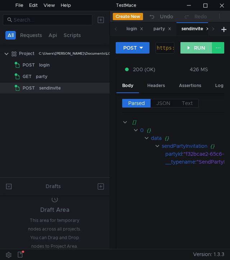
click at [195, 51] on button "RUN" at bounding box center [197, 48] width 32 height 12
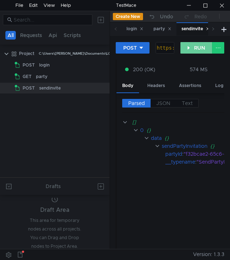
click at [195, 51] on button "RUN" at bounding box center [197, 48] width 32 height 12
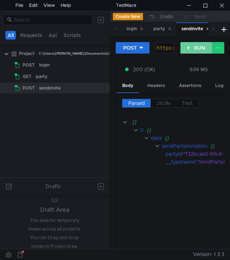
click at [195, 51] on button "RUN" at bounding box center [197, 48] width 32 height 12
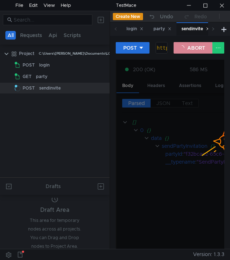
click at [195, 51] on button "ABORT" at bounding box center [193, 48] width 39 height 12
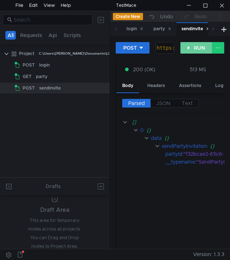
click at [194, 50] on button "RUN" at bounding box center [197, 48] width 32 height 12
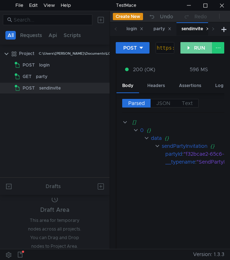
click at [194, 50] on button "RUN" at bounding box center [197, 48] width 32 height 12
click at [196, 50] on button "RUN" at bounding box center [197, 48] width 32 height 12
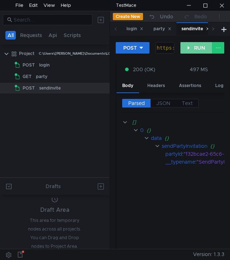
click at [196, 50] on button "RUN" at bounding box center [197, 48] width 32 height 12
click at [193, 9] on div at bounding box center [189, 5] width 17 height 11
click at [194, 48] on button "RUN" at bounding box center [197, 48] width 32 height 12
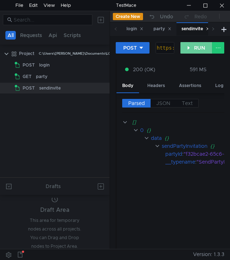
click at [194, 48] on button "RUN" at bounding box center [197, 48] width 32 height 12
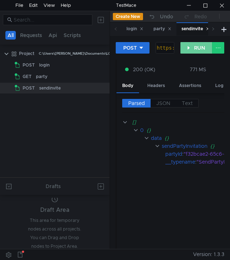
click at [194, 48] on button "RUN" at bounding box center [197, 48] width 32 height 12
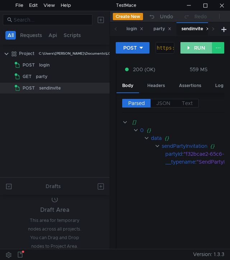
click at [194, 48] on button "RUN" at bounding box center [197, 48] width 32 height 12
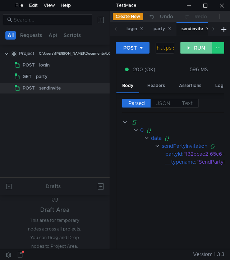
click at [194, 48] on button "RUN" at bounding box center [197, 48] width 32 height 12
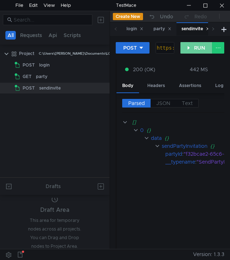
click at [194, 48] on button "RUN" at bounding box center [197, 48] width 32 height 12
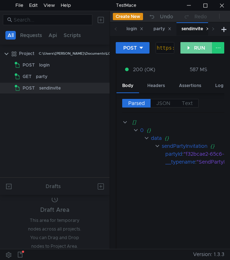
click at [194, 48] on button "RUN" at bounding box center [197, 48] width 32 height 12
click at [189, 50] on button "RUN" at bounding box center [197, 48] width 32 height 12
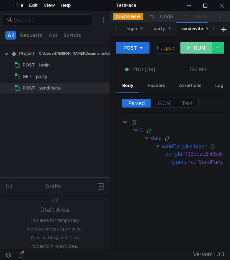
click at [189, 50] on button "RUN" at bounding box center [197, 48] width 32 height 12
click at [189, 48] on button "RUN" at bounding box center [197, 48] width 32 height 12
click at [193, 48] on button "RUN" at bounding box center [197, 48] width 32 height 12
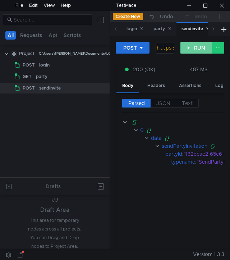
click at [194, 51] on button "RUN" at bounding box center [197, 48] width 32 height 12
click at [197, 51] on button "RUN" at bounding box center [197, 48] width 32 height 12
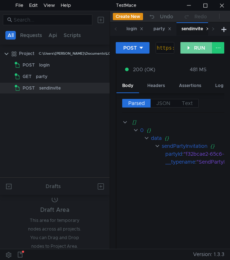
click at [197, 51] on button "RUN" at bounding box center [197, 48] width 32 height 12
click at [191, 4] on div at bounding box center [189, 5] width 17 height 11
click at [190, 51] on button "RUN" at bounding box center [197, 48] width 32 height 12
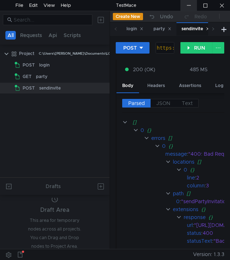
click at [188, 5] on div at bounding box center [189, 5] width 17 height 11
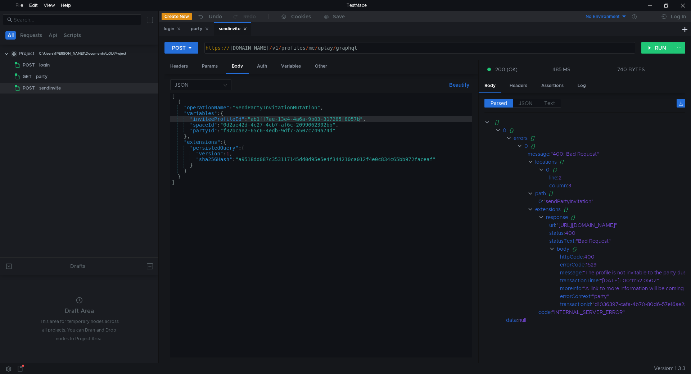
drag, startPoint x: 330, startPoint y: 43, endPoint x: 300, endPoint y: 58, distance: 33.2
click at [158, 52] on div at bounding box center [158, 187] width 0 height 352
click at [230, 67] on div "Auth" at bounding box center [260, 66] width 22 height 13
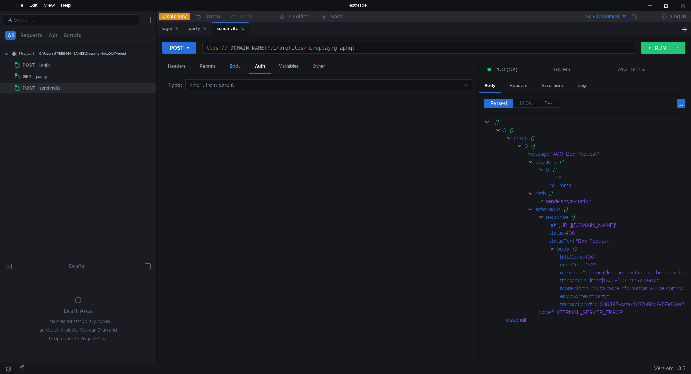
click at [230, 69] on div "Body" at bounding box center [235, 66] width 23 height 13
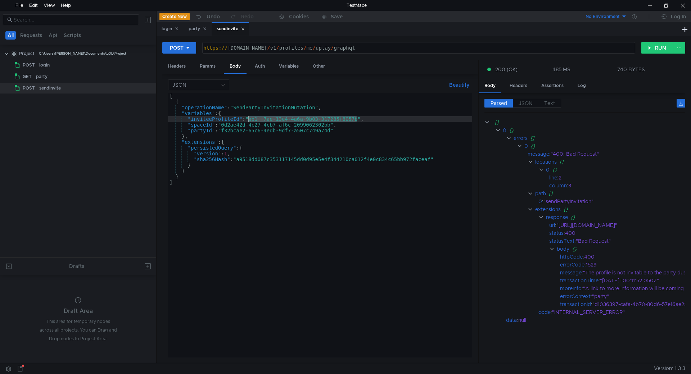
drag, startPoint x: 358, startPoint y: 120, endPoint x: 249, endPoint y: 122, distance: 108.7
click at [230, 122] on div "[ { "operationName" : "SendPartyInvitationMutation" , "variables" : { "inviteeP…" at bounding box center [320, 231] width 304 height 276
paste textarea "4c7d2cd7-ce43-415c-9b67-07a80950b535"
type textarea ""inviteeProfileId":"4c7d2cd7-ce43-415c-9b67-07a80950b535","
click at [230, 45] on button "RUN" at bounding box center [657, 48] width 32 height 12
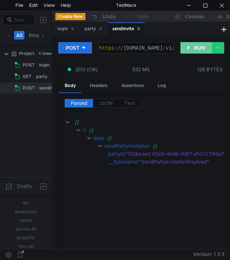
click at [196, 47] on button "RUN" at bounding box center [197, 48] width 32 height 12
click at [190, 49] on button "RUN" at bounding box center [197, 48] width 32 height 12
click at [189, 48] on button "RUN" at bounding box center [197, 48] width 32 height 12
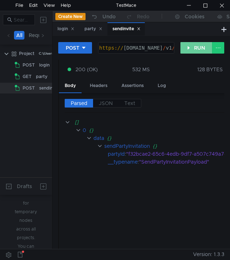
click at [189, 48] on button "RUN" at bounding box center [197, 48] width 32 height 12
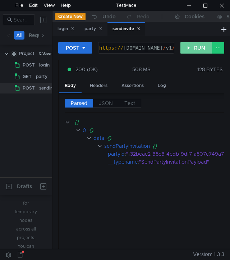
click at [189, 48] on button "RUN" at bounding box center [197, 48] width 32 height 12
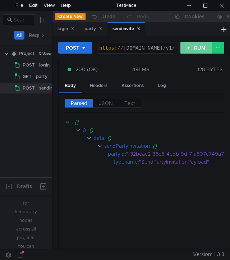
click at [189, 48] on button "RUN" at bounding box center [197, 48] width 32 height 12
click at [190, 51] on button "RUN" at bounding box center [197, 48] width 32 height 12
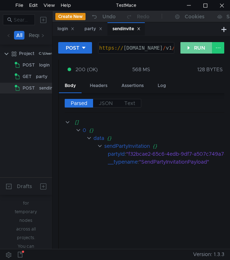
click at [190, 51] on button "RUN" at bounding box center [197, 48] width 32 height 12
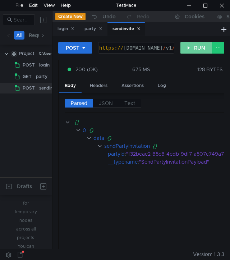
click at [194, 50] on button "RUN" at bounding box center [197, 48] width 32 height 12
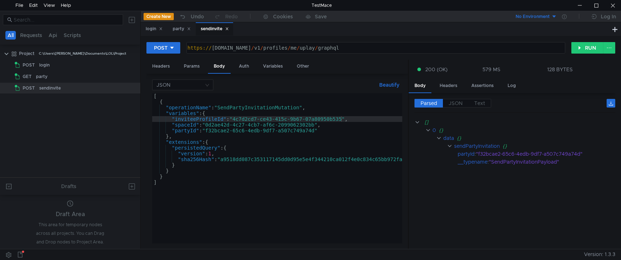
click at [141, 28] on div at bounding box center [140, 130] width 0 height 238
click at [148, 30] on div "login" at bounding box center [154, 29] width 17 height 8
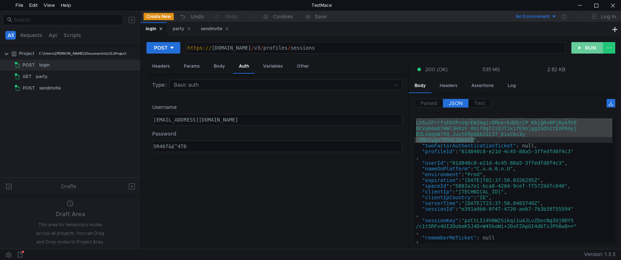
click at [230, 50] on button "RUN" at bounding box center [588, 48] width 32 height 12
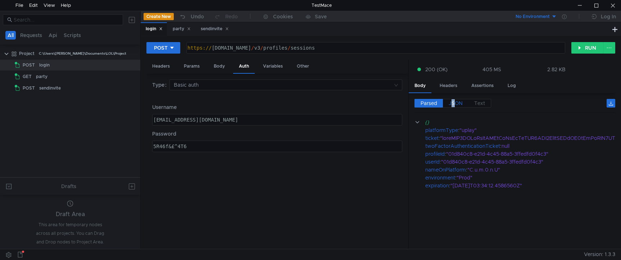
click at [230, 103] on span "JSON" at bounding box center [456, 103] width 14 height 6
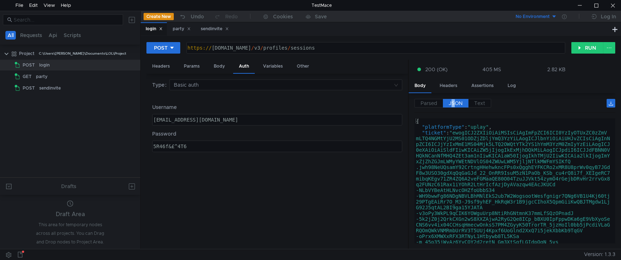
type textarea ""ticket": "ewogICJ2ZXIiOiAiMSIsCiAgImFpZCI6ICI0YzIyOTUxZC0zZmVmLTQ4NGMtYjU2MS01…"
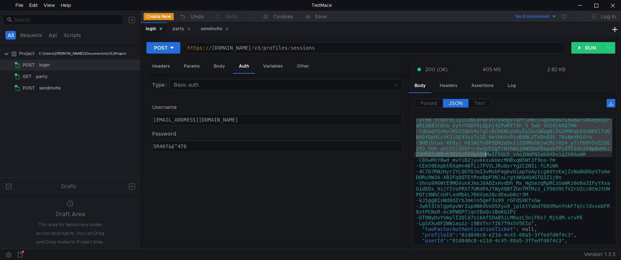
scroll to position [226, 0]
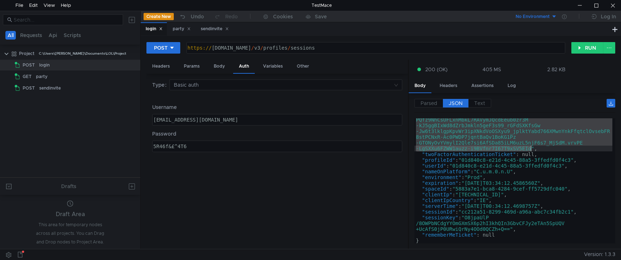
drag, startPoint x: 456, startPoint y: 133, endPoint x: 532, endPoint y: 149, distance: 77.9
click at [230, 149] on div ""ticket" : "ewogICJ2ZXIiOiAiMSIsCiAgImFpZCI6ICI0YzIyOTUxZC0zZmV mLTQ4NGMtYjU2MS…" at bounding box center [514, 93] width 198 height 379
click at [177, 28] on div "party" at bounding box center [182, 29] width 18 height 8
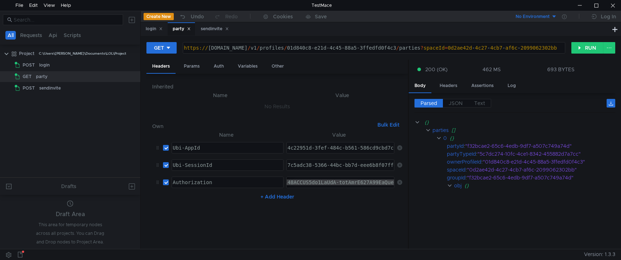
click at [230, 179] on div at bounding box center [340, 182] width 107 height 11
drag, startPoint x: 378, startPoint y: 181, endPoint x: 170, endPoint y: 181, distance: 208.4
click at [170, 181] on tr "Authorization ההההההההההההההההההההההההההההההההההההההההההההההההההההההההההההההההה…" at bounding box center [277, 182] width 250 height 17
click at [230, 182] on div at bounding box center [340, 182] width 107 height 11
type textarea "Ubi_v1 t=ewogICJ2ZXIiOiAiMSIsCiAgImFpZCI6ICI0YzIyOTUxZC0zZmVmLTQ4NGMtYjU2MS01OD…"
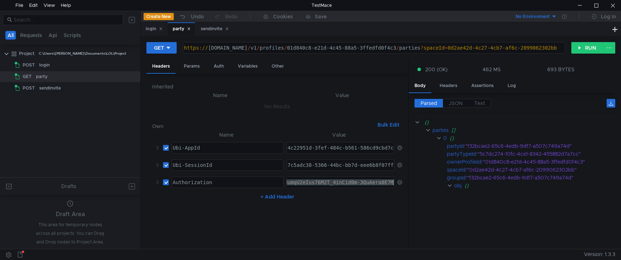
drag, startPoint x: 315, startPoint y: 184, endPoint x: 438, endPoint y: 183, distance: 123.5
click at [230, 183] on as-split "Headers Params Auth Variables Other Inherited Name Value No Results Own Bulk Ed…" at bounding box center [381, 155] width 469 height 190
click at [144, 28] on div "login" at bounding box center [154, 28] width 26 height 13
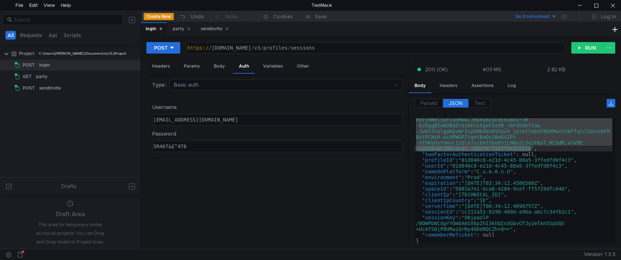
click at [230, 214] on div ""ticket" : "ewogICJ2ZXIiOiAiMSIsCiAgImFpZCI6ICI0YzIyOTUxZC0zZmV mLTQ4NGMtYjU2MS…" at bounding box center [514, 93] width 198 height 379
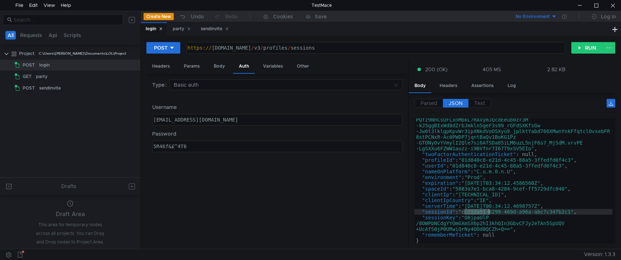
click at [230, 214] on div ""ticket" : "ewogICJ2ZXIiOiAiMSIsCiAgImFpZCI6ICI0YzIyOTUxZC0zZmV mLTQ4NGMtYjU2MS…" at bounding box center [514, 93] width 198 height 379
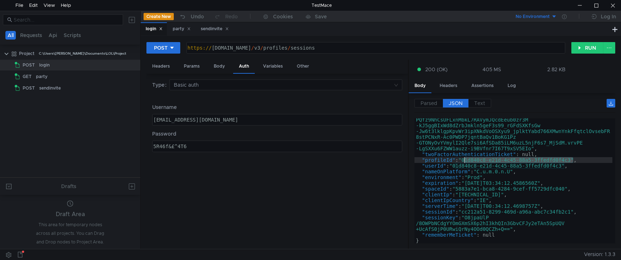
drag, startPoint x: 573, startPoint y: 160, endPoint x: 466, endPoint y: 162, distance: 107.3
click at [230, 162] on div ""ticket" : "ewogICJ2ZXIiOiAiMSIsCiAgImFpZCI6ICI0YzIyOTUxZC0zZmV mLTQ4NGMtYjU2MS…" at bounding box center [514, 93] width 198 height 379
type textarea ""profileId": "01d840c8-e21d-4c45-88a5-3ffedfd0f4c3","
click at [181, 32] on div "party" at bounding box center [182, 29] width 18 height 8
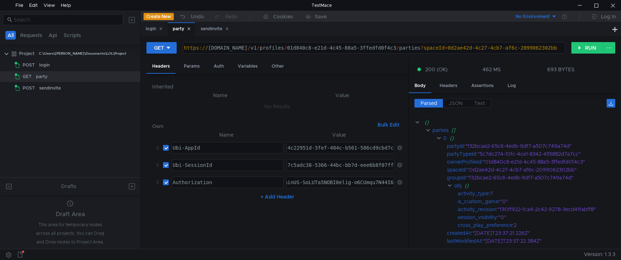
click at [230, 48] on div "https:// public-ubiservices.ubi.com / v1 / profiles / 01d840c8-e21d-4c45-88a5-3…" at bounding box center [389, 53] width 414 height 17
drag, startPoint x: 435, startPoint y: 49, endPoint x: 328, endPoint y: 50, distance: 107.6
click at [230, 50] on div "https:// public-ubiservices.ubi.com / v1 / profiles / 01d840c8-e21d-4c45-88a5-3…" at bounding box center [389, 53] width 414 height 17
click at [230, 46] on button "RUN" at bounding box center [588, 48] width 32 height 12
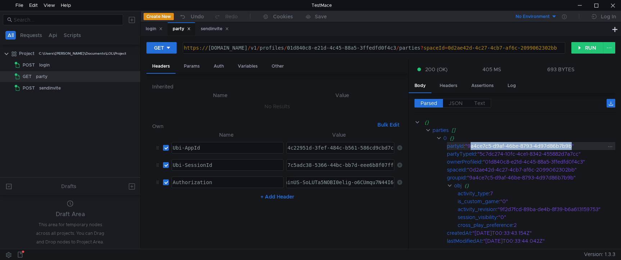
drag, startPoint x: 574, startPoint y: 148, endPoint x: 471, endPoint y: 146, distance: 103.3
click at [230, 146] on div ""9a4ce7c5-d9af-46be-8793-4d97d86b7b9b"" at bounding box center [535, 146] width 141 height 8
drag, startPoint x: 470, startPoint y: 148, endPoint x: 573, endPoint y: 145, distance: 103.0
click at [230, 145] on div ""9a4ce7c5-d9af-46be-8793-4d97d86b7b9b"" at bounding box center [535, 146] width 141 height 8
copy div "9a4ce7c5-d9af-46be-8793-4d97d86b7b9b"
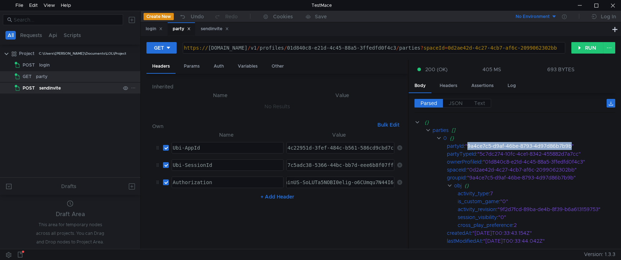
click at [73, 86] on div "sendinvite" at bounding box center [79, 88] width 81 height 11
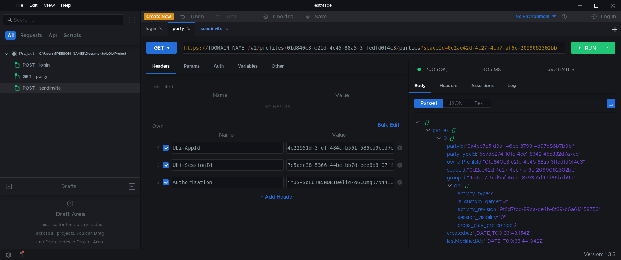
click at [217, 31] on div "sendinvite" at bounding box center [215, 29] width 28 height 8
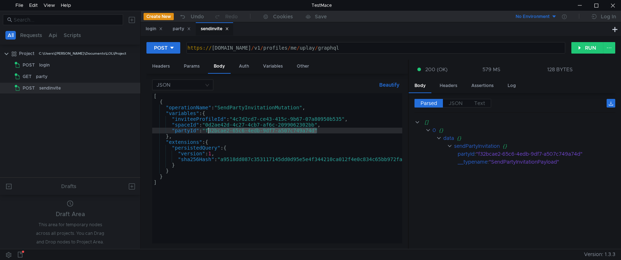
drag, startPoint x: 318, startPoint y: 130, endPoint x: 209, endPoint y: 132, distance: 109.1
click at [209, 132] on div "[ { "operationName" : "SendPartyInvitationMutation" , "variables" : { "inviteeP…" at bounding box center [286, 172] width 269 height 159
paste textarea "9a4ce7c5-d9af-46be-8793-4d97d86b7b9b"
click at [230, 44] on button "RUN" at bounding box center [588, 48] width 32 height 12
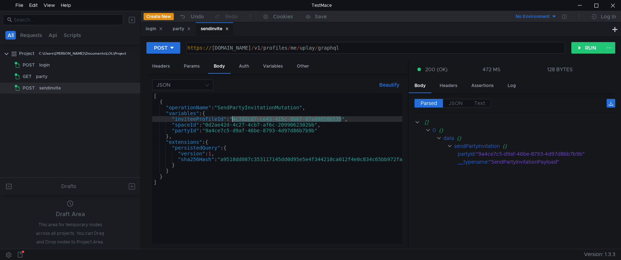
drag, startPoint x: 343, startPoint y: 120, endPoint x: 233, endPoint y: 120, distance: 109.4
click at [230, 120] on div "[ { "operationName" : "SendPartyInvitationMutation" , "variables" : { "inviteeP…" at bounding box center [286, 172] width 269 height 159
paste textarea "bf2232d-7e8e-4454-a781-b6e48d1b1d56"
click at [230, 47] on button "RUN" at bounding box center [588, 48] width 32 height 12
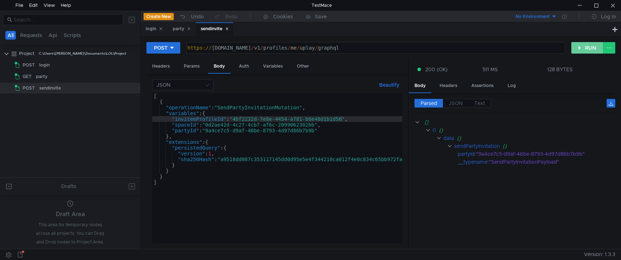
click at [230, 47] on button "RUN" at bounding box center [588, 48] width 32 height 12
click at [230, 50] on button "RUN" at bounding box center [588, 48] width 32 height 12
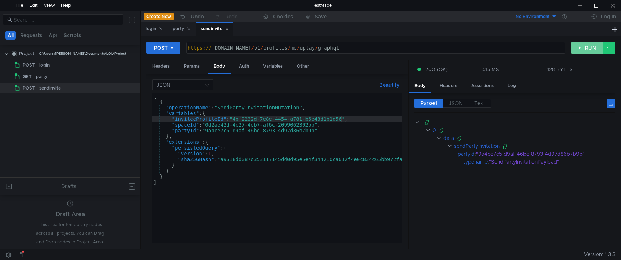
click at [230, 50] on button "RUN" at bounding box center [588, 48] width 32 height 12
click at [230, 42] on button "RUN" at bounding box center [588, 48] width 32 height 12
click at [230, 46] on button "RUN" at bounding box center [588, 48] width 32 height 12
click at [230, 38] on div "POST https:// public-ubiservices.ubi.com / v1 / profiles / me / uplay / graphql…" at bounding box center [381, 142] width 481 height 213
click at [230, 53] on button "RUN" at bounding box center [588, 48] width 32 height 12
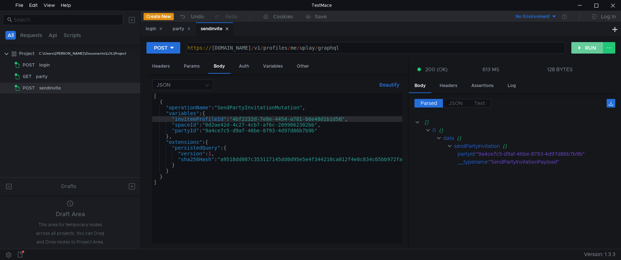
click at [230, 53] on button "RUN" at bounding box center [588, 48] width 32 height 12
click at [230, 48] on button "RUN" at bounding box center [588, 48] width 32 height 12
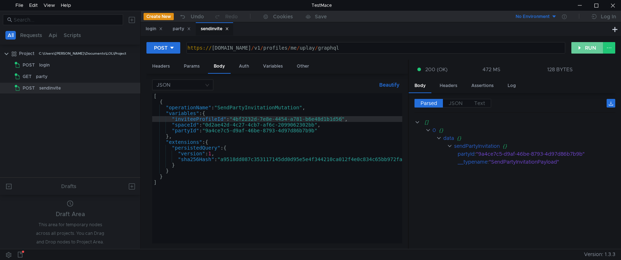
click at [230, 48] on button "RUN" at bounding box center [588, 48] width 32 height 12
click at [230, 6] on div at bounding box center [580, 5] width 17 height 11
drag, startPoint x: 342, startPoint y: 119, endPoint x: 234, endPoint y: 121, distance: 108.0
click at [230, 121] on div "[ { "operationName" : "SendPartyInvitationMutation" , "variables" : { "inviteeP…" at bounding box center [286, 172] width 269 height 159
paste textarea "5b30199c-6e5c-4d55-ad84-899b11492694"
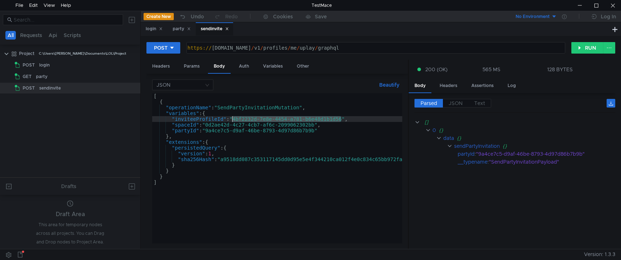
type textarea ""inviteeProfileId":"5b30199c-6e5c-4d55-ad84-899b11492694","
click at [230, 46] on button "RUN" at bounding box center [588, 48] width 32 height 12
click at [230, 50] on button "RUN" at bounding box center [588, 48] width 32 height 12
click at [230, 51] on button "RUN" at bounding box center [588, 48] width 32 height 12
click at [230, 48] on button "RUN" at bounding box center [588, 48] width 32 height 12
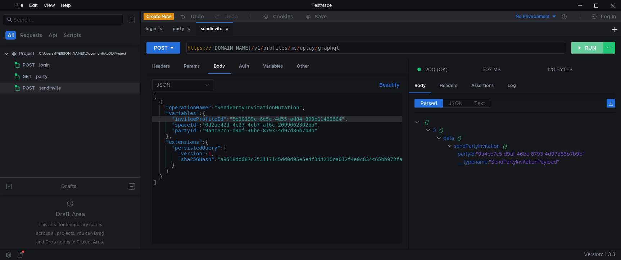
click at [230, 48] on button "RUN" at bounding box center [588, 48] width 32 height 12
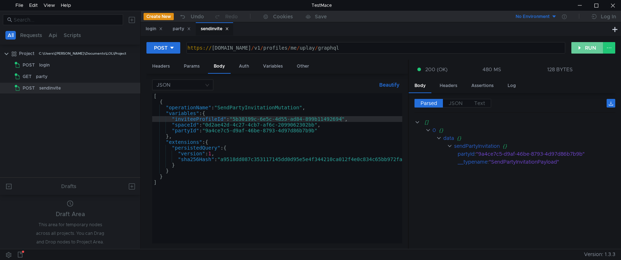
click at [230, 48] on button "RUN" at bounding box center [588, 48] width 32 height 12
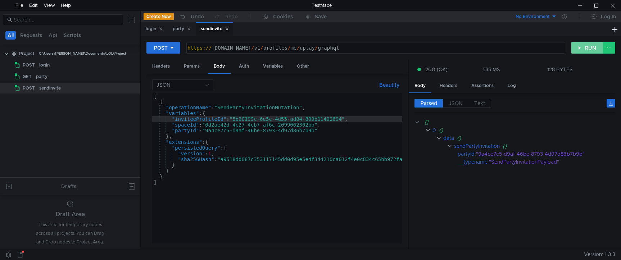
click at [230, 48] on button "RUN" at bounding box center [588, 48] width 32 height 12
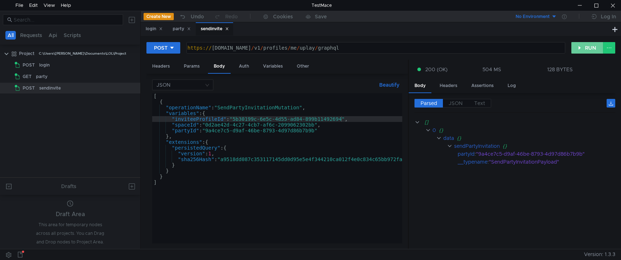
click at [230, 48] on button "RUN" at bounding box center [588, 48] width 32 height 12
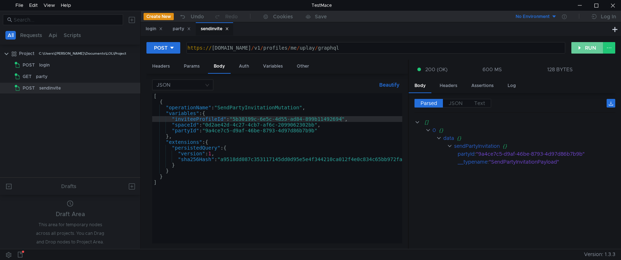
click at [230, 48] on button "RUN" at bounding box center [588, 48] width 32 height 12
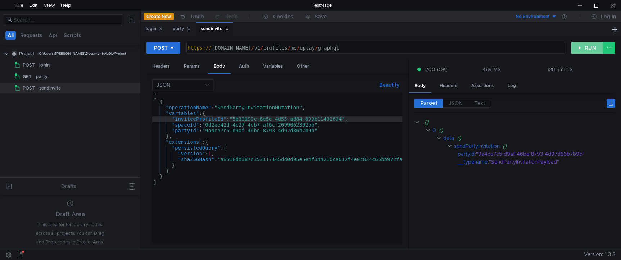
click at [230, 48] on button "RUN" at bounding box center [588, 48] width 32 height 12
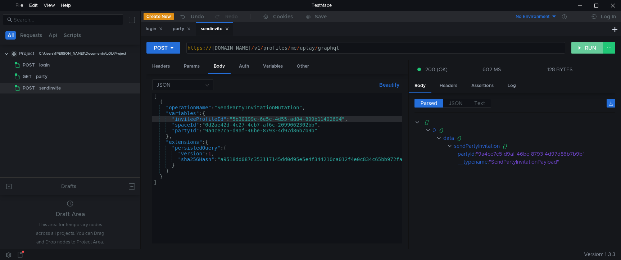
click at [230, 48] on button "RUN" at bounding box center [588, 48] width 32 height 12
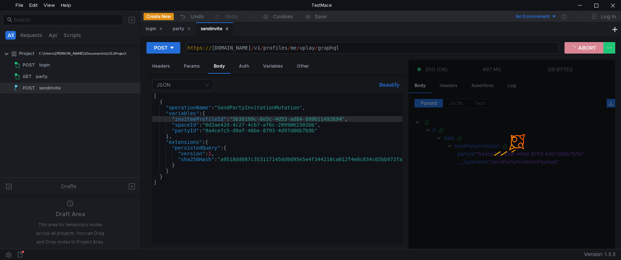
click at [230, 48] on button "ABORT" at bounding box center [584, 48] width 39 height 12
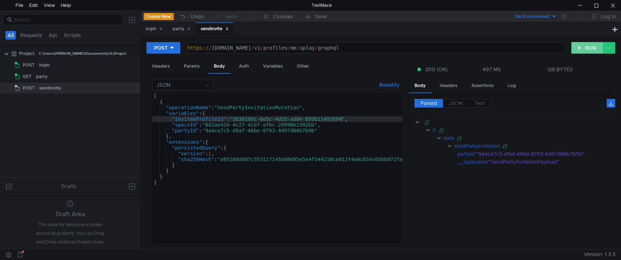
click at [230, 48] on button "RUN" at bounding box center [588, 48] width 32 height 12
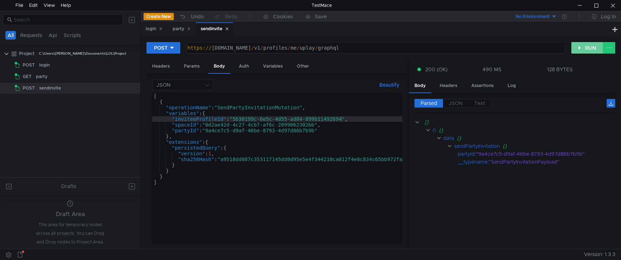
click at [230, 48] on button "RUN" at bounding box center [588, 48] width 32 height 12
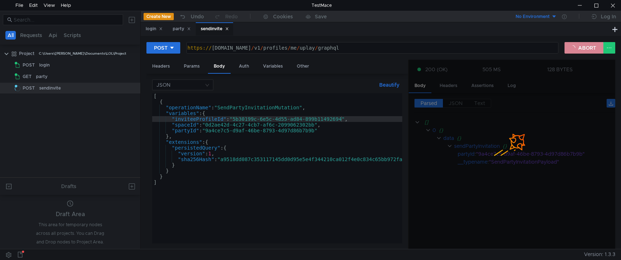
click at [230, 48] on button "ABORT" at bounding box center [584, 48] width 39 height 12
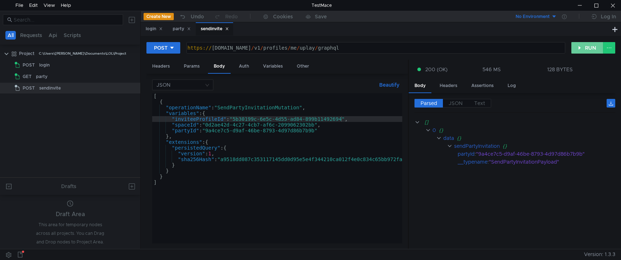
click at [230, 48] on button "RUN" at bounding box center [588, 48] width 32 height 12
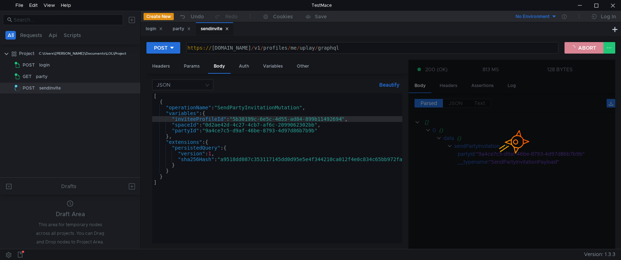
click at [230, 48] on button "ABORT" at bounding box center [584, 48] width 39 height 12
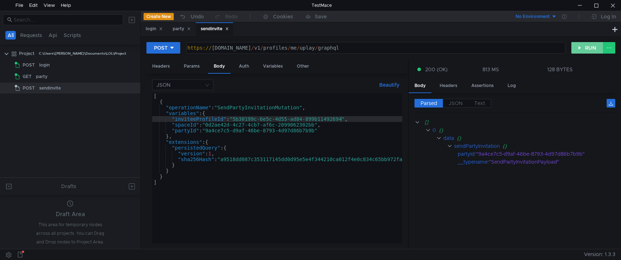
click at [230, 48] on button "RUN" at bounding box center [588, 48] width 32 height 12
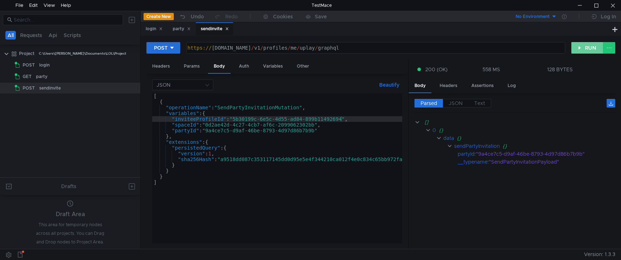
click at [230, 48] on button "RUN" at bounding box center [588, 48] width 32 height 12
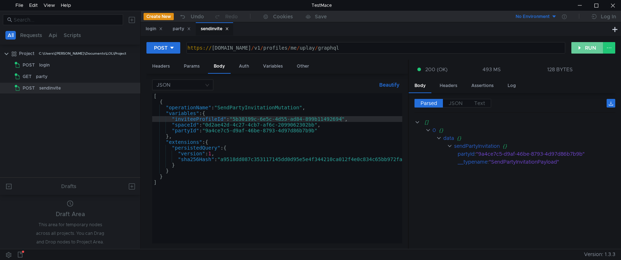
click at [230, 48] on button "RUN" at bounding box center [588, 48] width 32 height 12
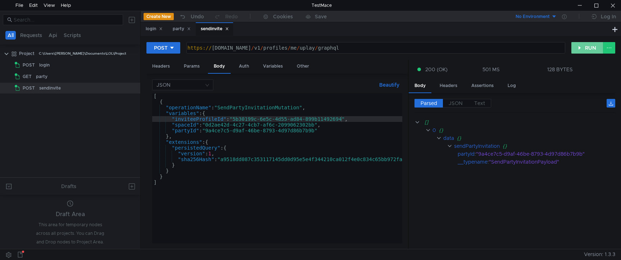
click at [230, 47] on button "RUN" at bounding box center [588, 48] width 32 height 12
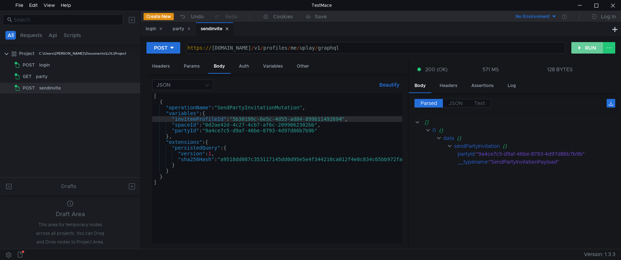
click at [230, 47] on button "RUN" at bounding box center [588, 48] width 32 height 12
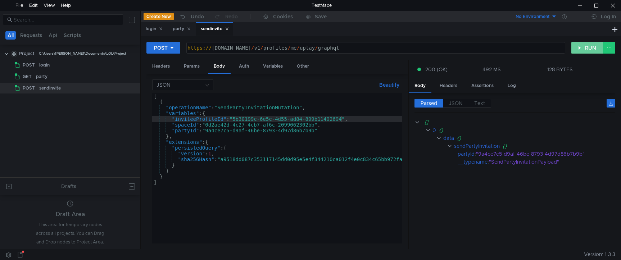
click at [230, 47] on button "RUN" at bounding box center [588, 48] width 32 height 12
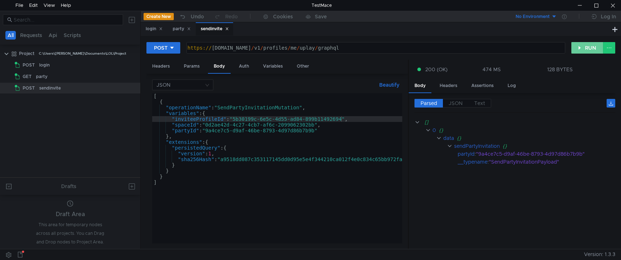
click at [230, 47] on button "RUN" at bounding box center [588, 48] width 32 height 12
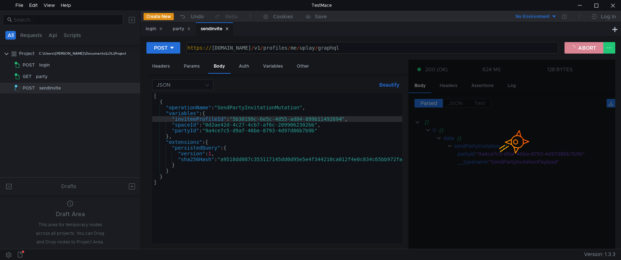
click at [230, 47] on button "ABORT" at bounding box center [584, 48] width 39 height 12
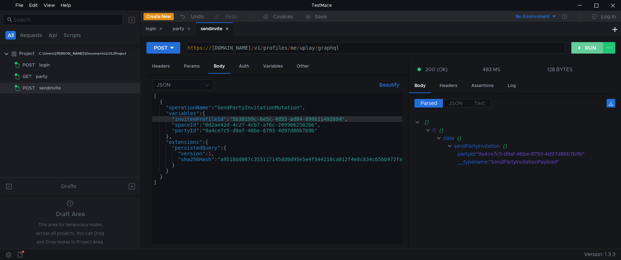
click at [230, 48] on button "RUN" at bounding box center [588, 48] width 32 height 12
click at [230, 49] on button "RUN" at bounding box center [588, 48] width 32 height 12
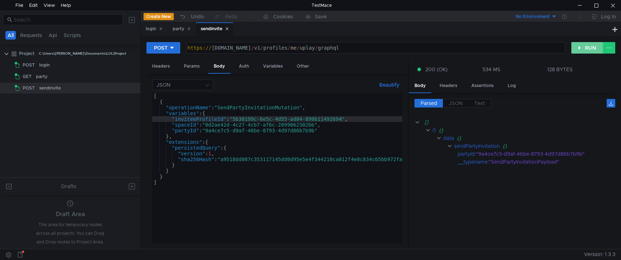
click at [230, 49] on button "RUN" at bounding box center [588, 48] width 32 height 12
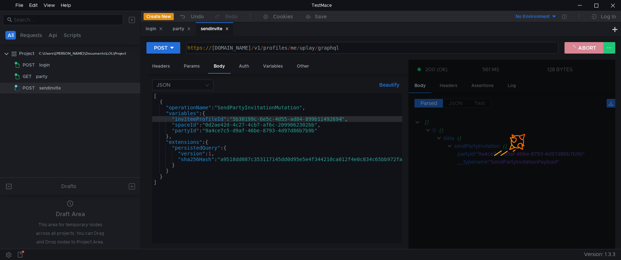
click at [230, 49] on button "ABORT" at bounding box center [584, 48] width 39 height 12
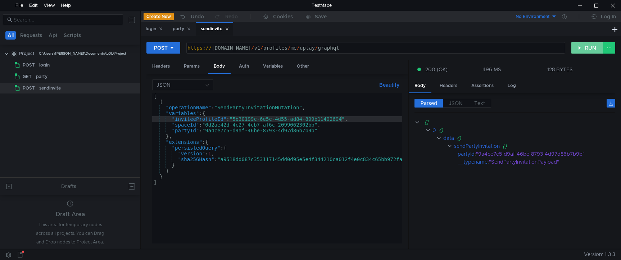
click at [230, 47] on button "RUN" at bounding box center [588, 48] width 32 height 12
click at [230, 46] on button "RUN" at bounding box center [588, 48] width 32 height 12
click at [230, 50] on button "RUN" at bounding box center [588, 48] width 32 height 12
click at [230, 48] on button "RUN" at bounding box center [588, 48] width 32 height 12
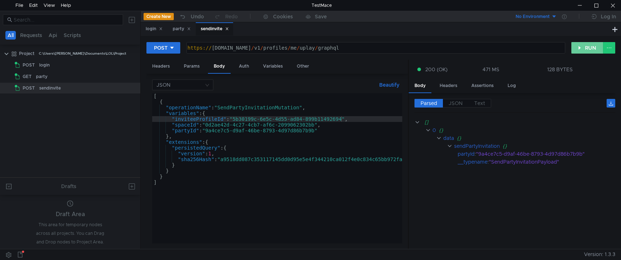
click at [230, 48] on button "RUN" at bounding box center [588, 48] width 32 height 12
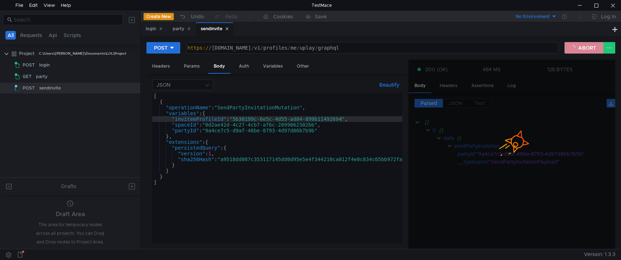
click at [230, 48] on button "ABORT" at bounding box center [584, 48] width 39 height 12
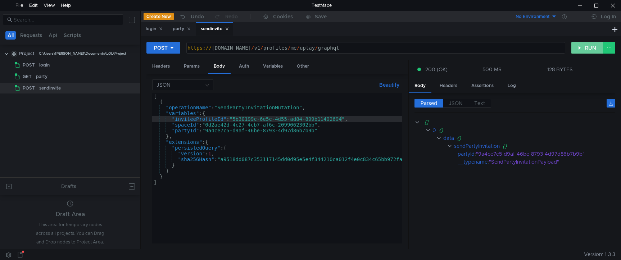
click at [230, 48] on button "RUN" at bounding box center [588, 48] width 32 height 12
click at [230, 44] on button "RUN" at bounding box center [588, 48] width 32 height 12
click at [230, 50] on button "RUN" at bounding box center [588, 48] width 32 height 12
click at [230, 45] on button "RUN" at bounding box center [588, 48] width 32 height 12
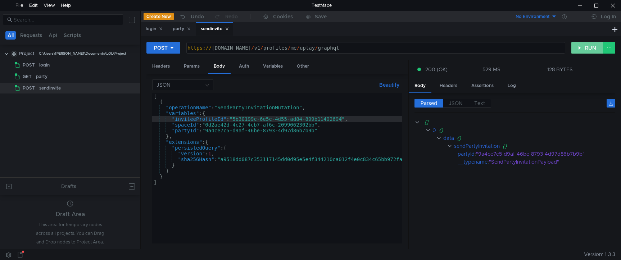
click at [230, 45] on button "RUN" at bounding box center [588, 48] width 32 height 12
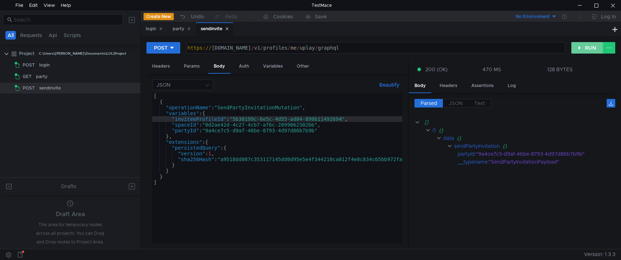
click at [230, 45] on button "RUN" at bounding box center [588, 48] width 32 height 12
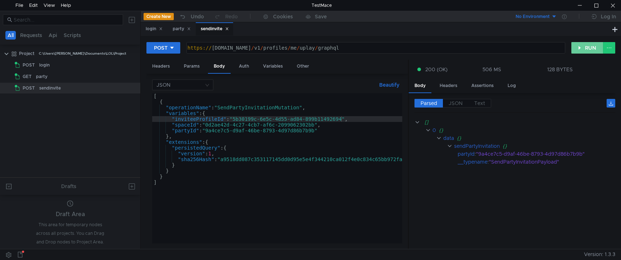
click at [230, 45] on button "RUN" at bounding box center [588, 48] width 32 height 12
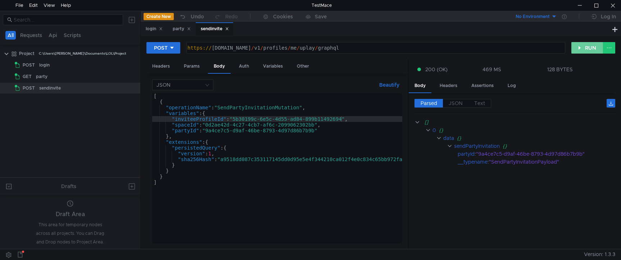
click at [230, 45] on button "RUN" at bounding box center [588, 48] width 32 height 12
click at [230, 48] on button "RUN" at bounding box center [588, 48] width 32 height 12
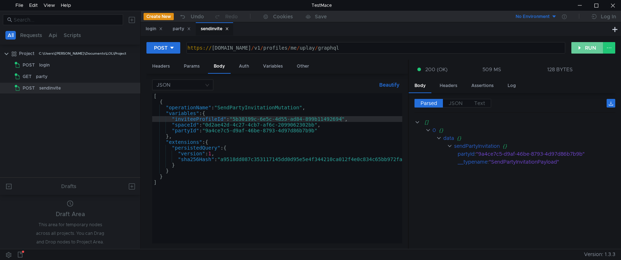
click at [230, 47] on button "RUN" at bounding box center [588, 48] width 32 height 12
click at [230, 48] on button "RUN" at bounding box center [588, 48] width 32 height 12
click at [230, 46] on button "RUN" at bounding box center [588, 48] width 32 height 12
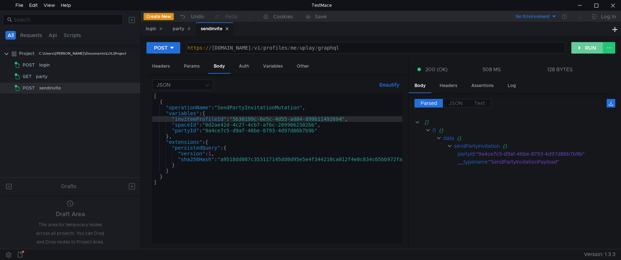
click at [230, 46] on button "RUN" at bounding box center [588, 48] width 32 height 12
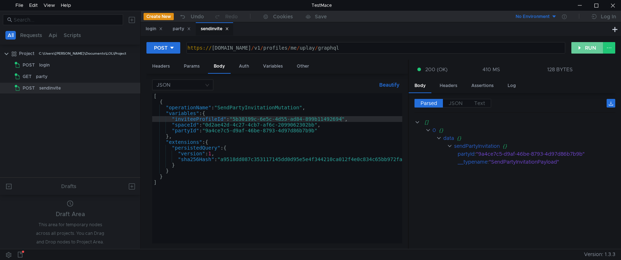
click at [230, 46] on button "RUN" at bounding box center [588, 48] width 32 height 12
click at [584, 46] on button "RUN" at bounding box center [588, 48] width 32 height 12
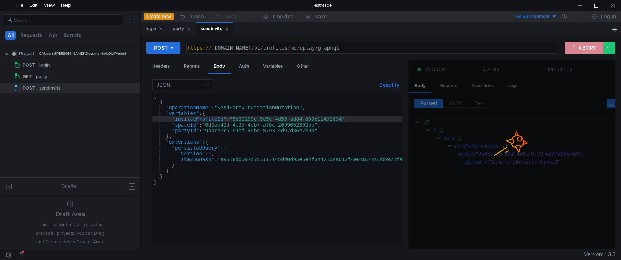
click at [584, 46] on button "ABORT" at bounding box center [584, 48] width 39 height 12
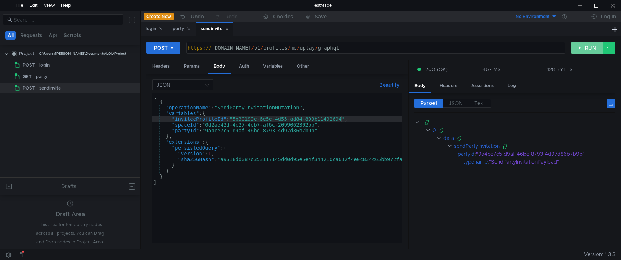
click at [585, 47] on button "RUN" at bounding box center [588, 48] width 32 height 12
click at [583, 49] on button "RUN" at bounding box center [588, 48] width 32 height 12
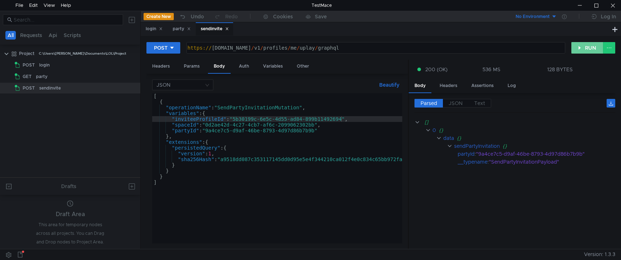
click at [583, 49] on button "RUN" at bounding box center [588, 48] width 32 height 12
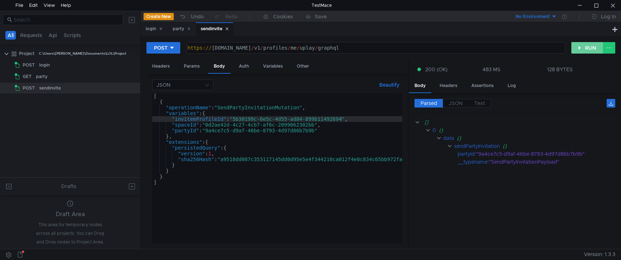
click at [583, 49] on button "RUN" at bounding box center [588, 48] width 32 height 12
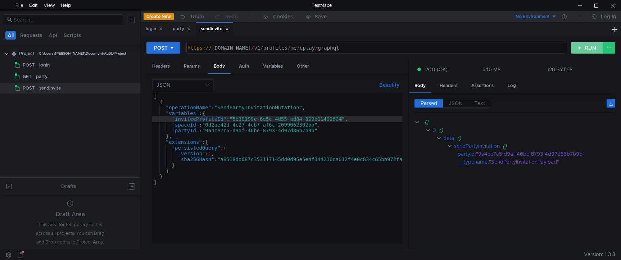
click at [583, 49] on button "RUN" at bounding box center [588, 48] width 32 height 12
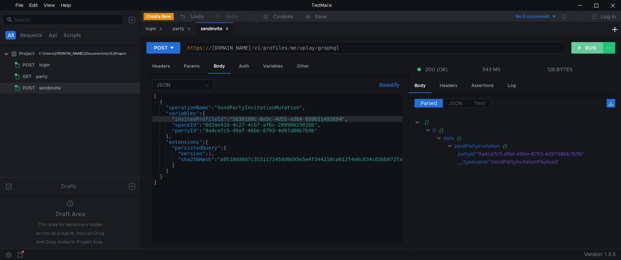
click at [583, 49] on button "RUN" at bounding box center [588, 48] width 32 height 12
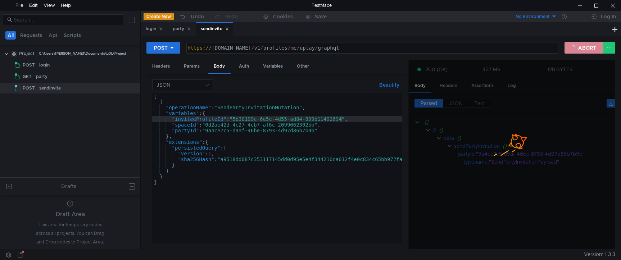
click at [583, 49] on button "ABORT" at bounding box center [584, 48] width 39 height 12
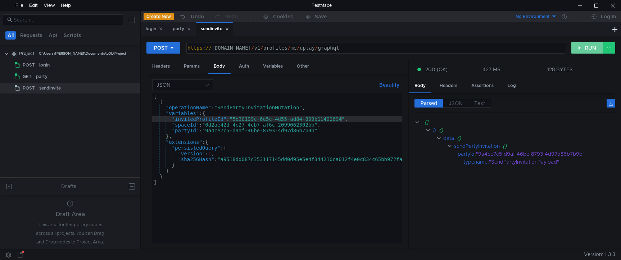
click at [583, 49] on button "RUN" at bounding box center [588, 48] width 32 height 12
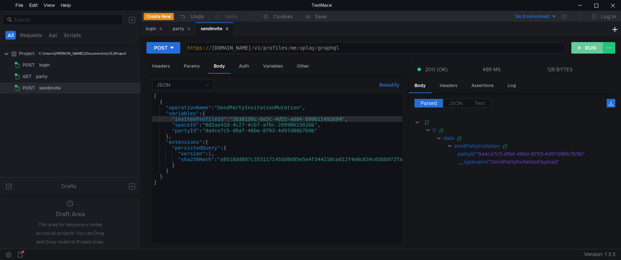
click at [583, 49] on button "RUN" at bounding box center [588, 48] width 32 height 12
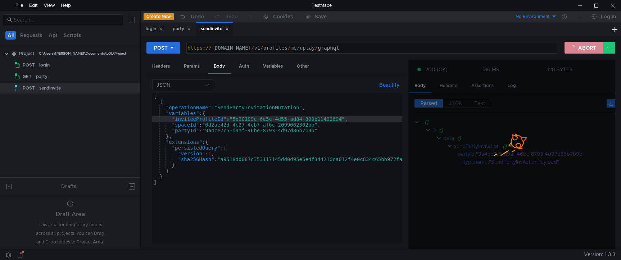
click at [583, 49] on button "ABORT" at bounding box center [584, 48] width 39 height 12
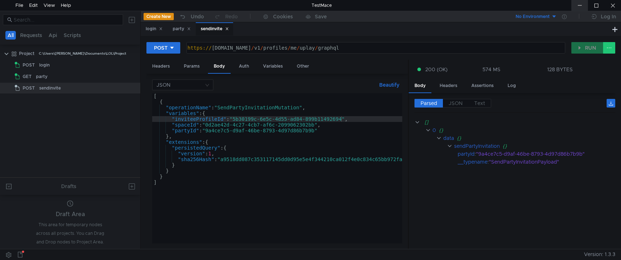
click at [581, 8] on div at bounding box center [580, 5] width 17 height 11
drag, startPoint x: 342, startPoint y: 120, endPoint x: 233, endPoint y: 118, distance: 109.4
click at [233, 118] on div "[ { "operationName" : "SendPartyInvitationMutation" , "variables" : { "inviteeP…" at bounding box center [286, 172] width 269 height 159
paste textarea "ab1ff7ae-13e4-4a6a-9b03-317285f8057b"
type textarea ""inviteeProfileId":"ab1ff7ae-13e4-4a6a-9b03-317285f8057b","
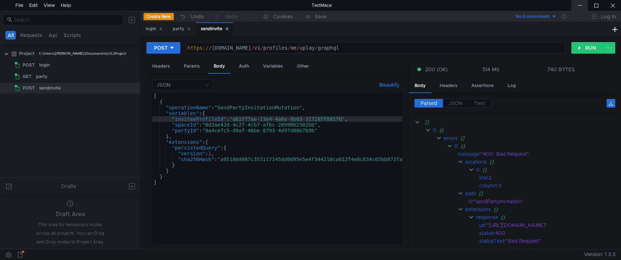
click at [585, 4] on div at bounding box center [580, 5] width 17 height 11
drag, startPoint x: 527, startPoint y: 152, endPoint x: 441, endPoint y: 154, distance: 86.0
click at [441, 154] on app-tour-anchor "message : "400: Bad Request"" at bounding box center [583, 154] width 337 height 8
click at [614, 3] on div at bounding box center [613, 5] width 17 height 11
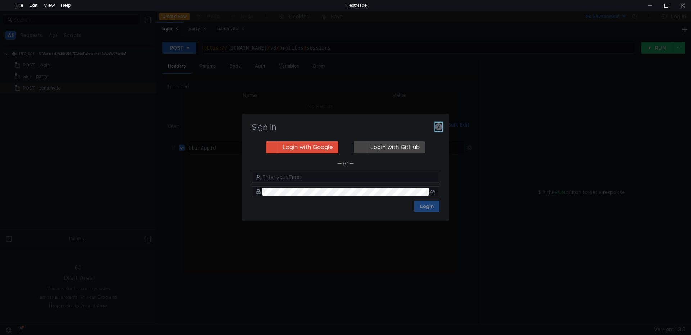
click at [436, 126] on icon "button" at bounding box center [438, 126] width 7 height 7
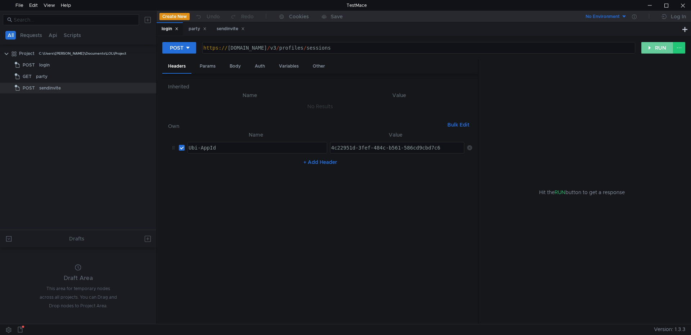
click at [650, 47] on button "RUN" at bounding box center [657, 48] width 32 height 12
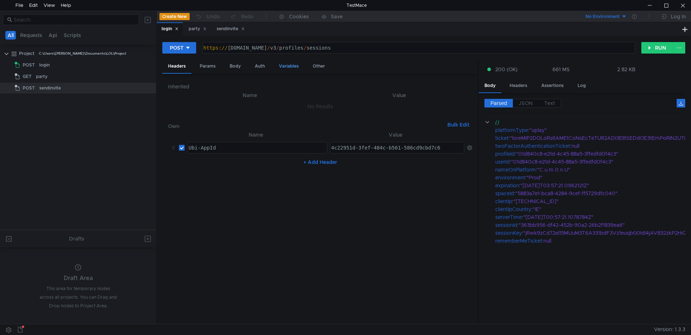
click at [291, 70] on div "Variables" at bounding box center [288, 66] width 31 height 13
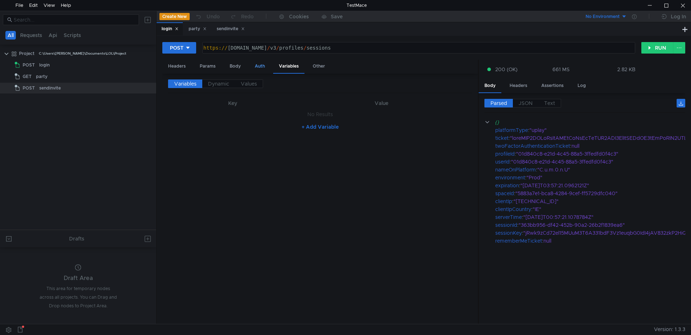
click at [249, 68] on div "Auth" at bounding box center [260, 66] width 22 height 13
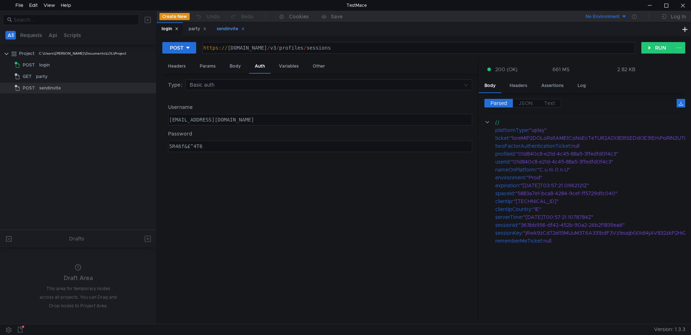
click at [224, 34] on div "sendinvite" at bounding box center [230, 28] width 37 height 13
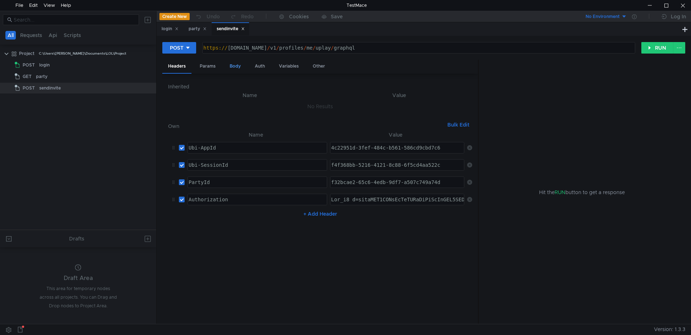
click at [239, 66] on div "Body" at bounding box center [235, 66] width 23 height 13
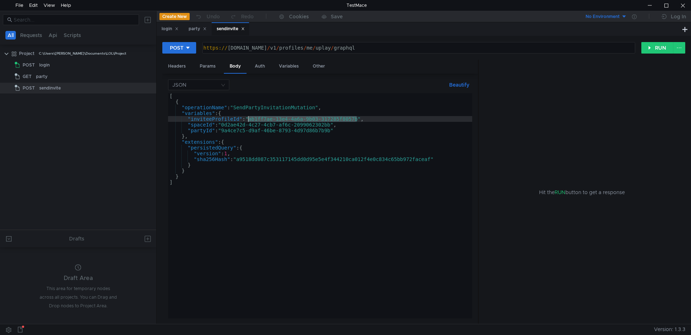
drag, startPoint x: 357, startPoint y: 119, endPoint x: 249, endPoint y: 120, distance: 108.0
click at [249, 120] on div "[ { "operationName" : "SendPartyInvitationMutation" , "variables" : { "inviteeP…" at bounding box center [320, 211] width 304 height 237
paste textarea "4c7d2cd7-ce43-415c-9b67-07a80950b535"
type textarea ""inviteeProfileId":"4c7d2cd7-ce43-415c-9b67-07a80950b535","
click at [653, 49] on button "RUN" at bounding box center [657, 48] width 32 height 12
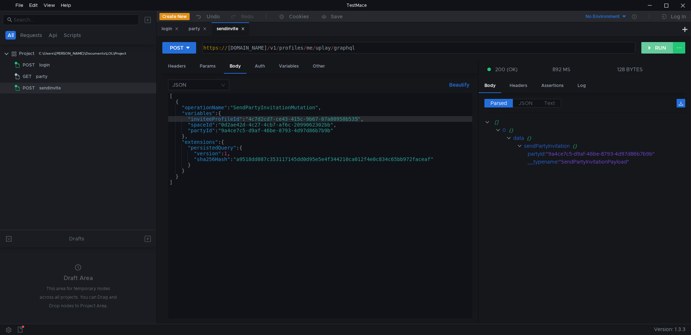
click at [656, 48] on button "RUN" at bounding box center [657, 48] width 32 height 12
click at [654, 47] on button "RUN" at bounding box center [657, 48] width 32 height 12
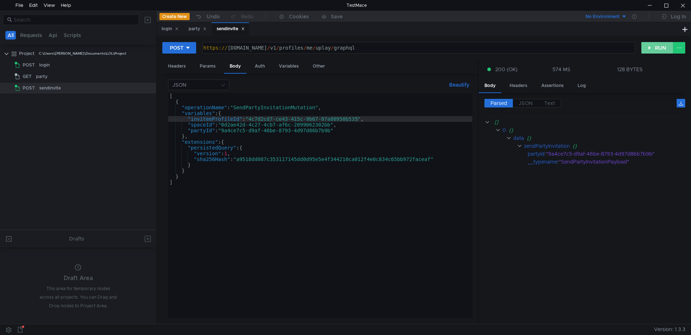
click at [654, 47] on button "RUN" at bounding box center [657, 48] width 32 height 12
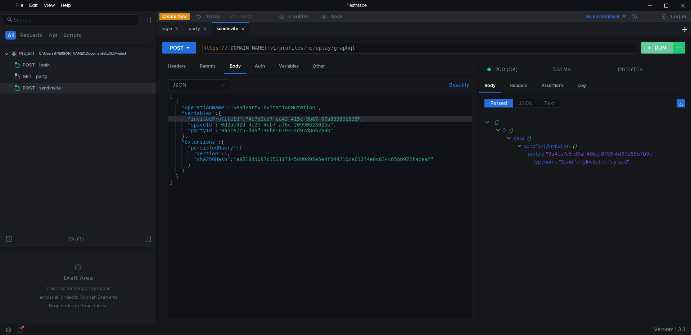
click at [654, 47] on button "RUN" at bounding box center [657, 48] width 32 height 12
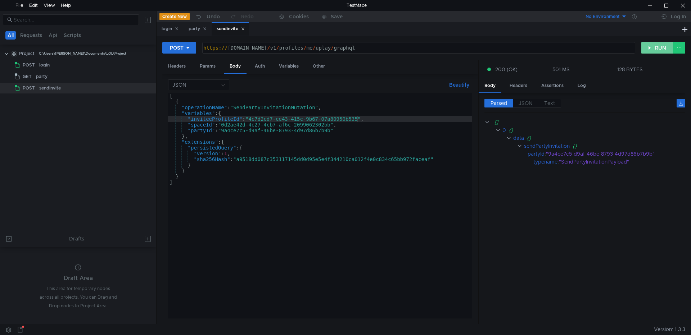
click at [654, 47] on button "RUN" at bounding box center [657, 48] width 32 height 12
click at [656, 49] on button "RUN" at bounding box center [657, 48] width 32 height 12
click at [653, 48] on button "RUN" at bounding box center [657, 48] width 32 height 12
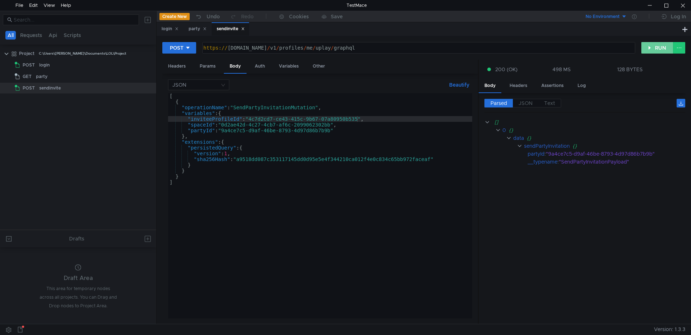
click at [653, 48] on button "RUN" at bounding box center [657, 48] width 32 height 12
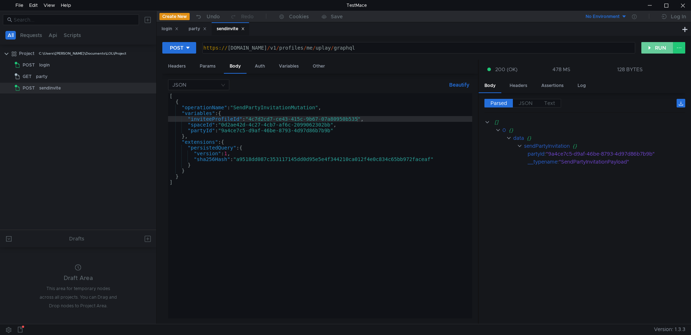
click at [653, 48] on button "RUN" at bounding box center [657, 48] width 32 height 12
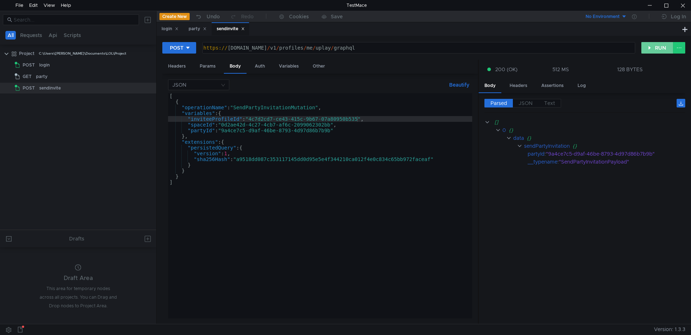
click at [653, 48] on button "RUN" at bounding box center [657, 48] width 32 height 12
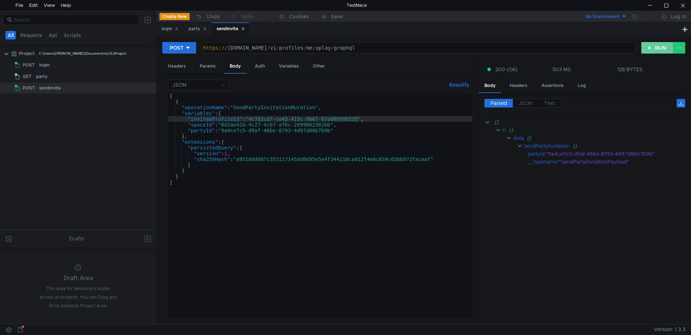
click at [653, 48] on button "RUN" at bounding box center [657, 48] width 32 height 12
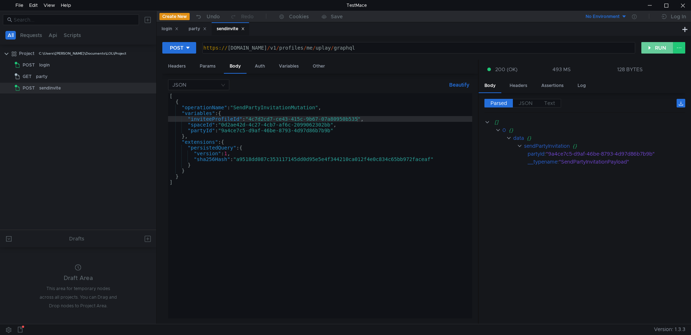
click at [653, 48] on button "RUN" at bounding box center [657, 48] width 32 height 12
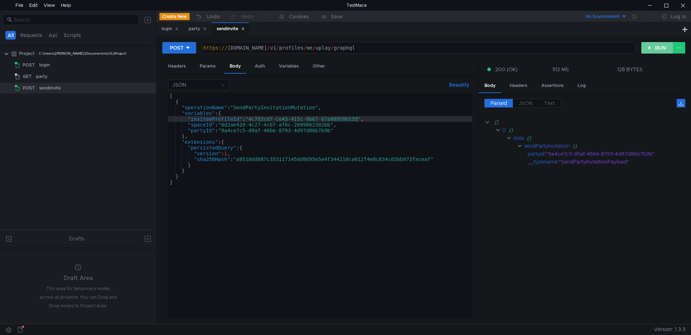
click at [653, 48] on button "RUN" at bounding box center [657, 48] width 32 height 12
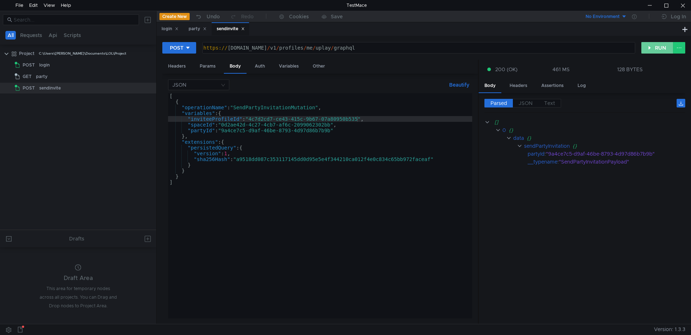
click at [653, 48] on button "RUN" at bounding box center [657, 48] width 32 height 12
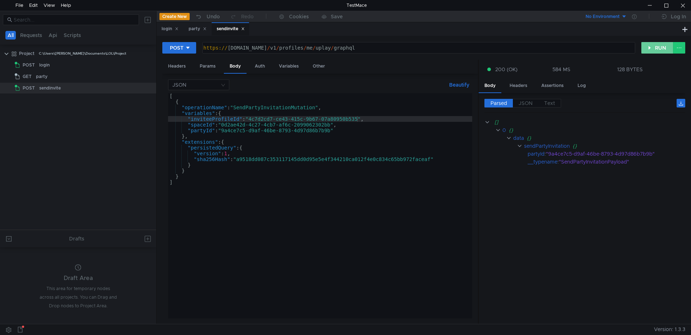
click at [653, 48] on button "RUN" at bounding box center [657, 48] width 32 height 12
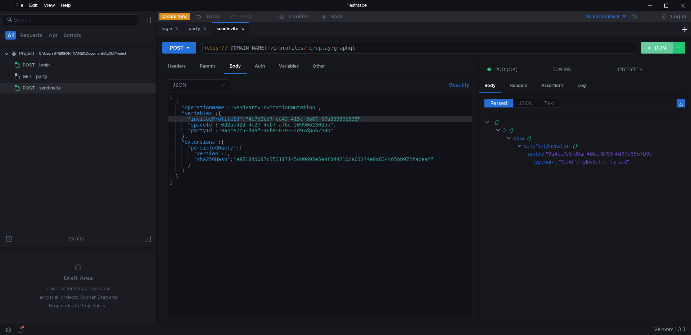
click at [653, 48] on button "RUN" at bounding box center [657, 48] width 32 height 12
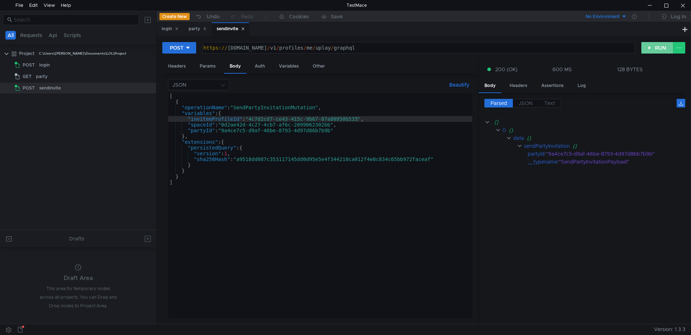
click at [653, 48] on button "RUN" at bounding box center [657, 48] width 32 height 12
drag, startPoint x: 643, startPoint y: 44, endPoint x: 653, endPoint y: 50, distance: 12.3
click at [643, 44] on button "RUN" at bounding box center [657, 48] width 32 height 12
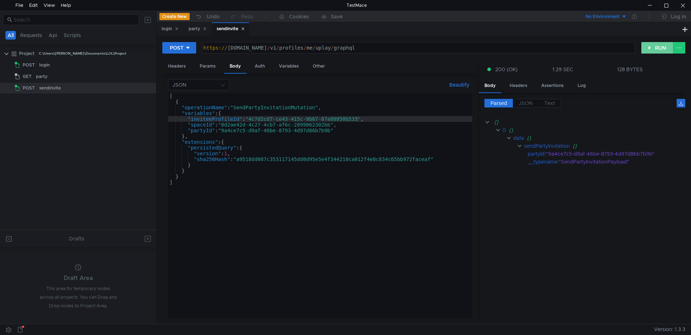
click at [652, 44] on button "RUN" at bounding box center [657, 48] width 32 height 12
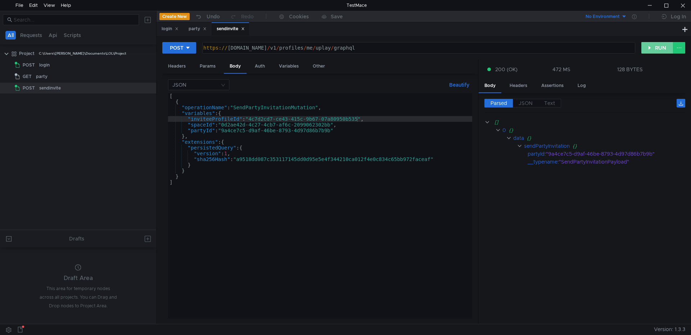
click at [652, 44] on button "RUN" at bounding box center [657, 48] width 32 height 12
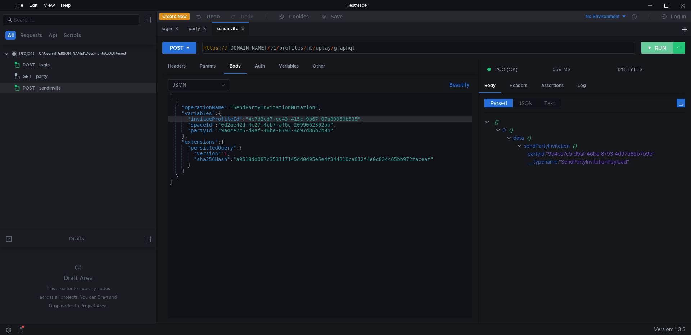
click at [652, 44] on button "RUN" at bounding box center [657, 48] width 32 height 12
click at [653, 5] on div at bounding box center [649, 5] width 17 height 11
click at [645, 46] on button "RUN" at bounding box center [657, 48] width 32 height 12
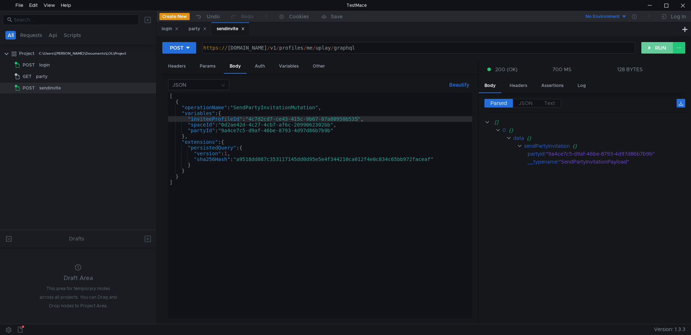
click at [645, 46] on button "RUN" at bounding box center [657, 48] width 32 height 12
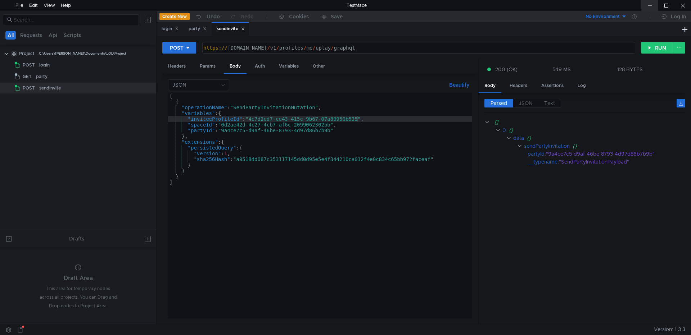
click at [652, 7] on div at bounding box center [649, 5] width 17 height 11
click at [647, 45] on button "RUN" at bounding box center [657, 48] width 32 height 12
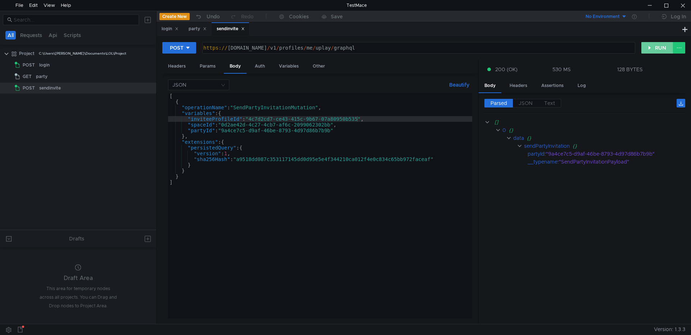
click at [647, 45] on button "RUN" at bounding box center [657, 48] width 32 height 12
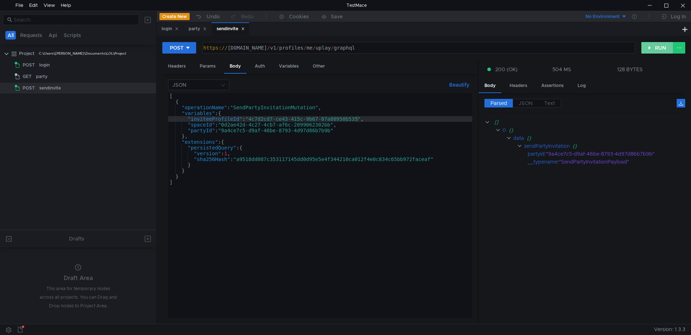
click at [647, 45] on button "RUN" at bounding box center [657, 48] width 32 height 12
click at [652, 49] on button "RUN" at bounding box center [657, 48] width 32 height 12
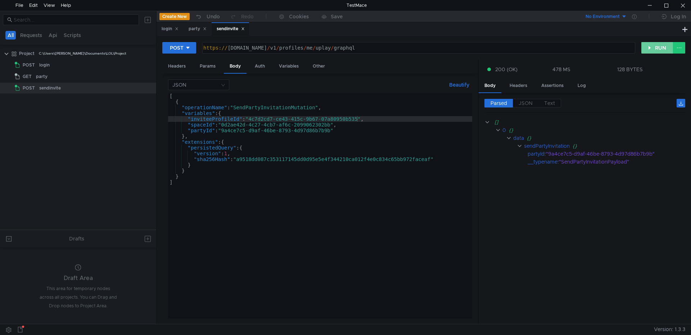
click at [652, 49] on button "RUN" at bounding box center [657, 48] width 32 height 12
click at [653, 48] on button "RUN" at bounding box center [657, 48] width 32 height 12
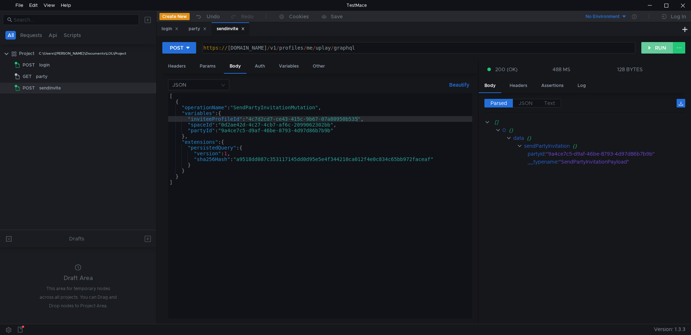
click at [653, 48] on button "RUN" at bounding box center [657, 48] width 32 height 12
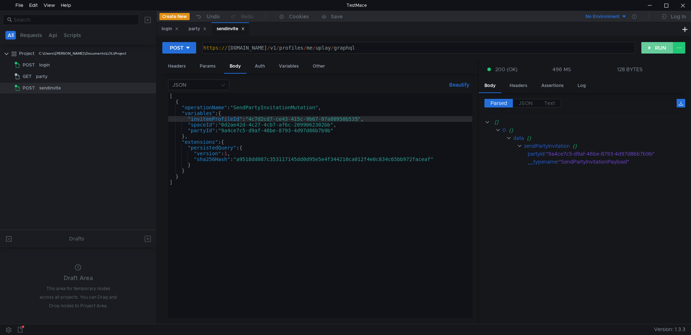
click at [653, 48] on button "RUN" at bounding box center [657, 48] width 32 height 12
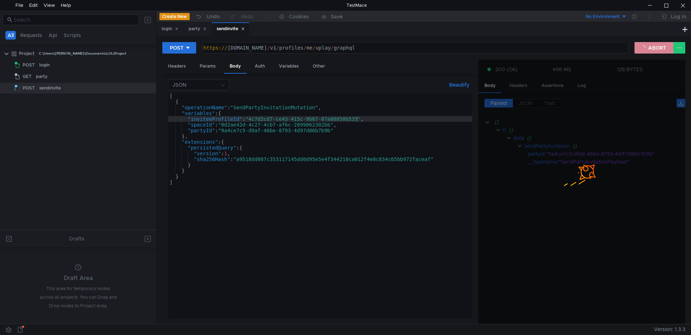
click at [653, 48] on button "ABORT" at bounding box center [654, 48] width 39 height 12
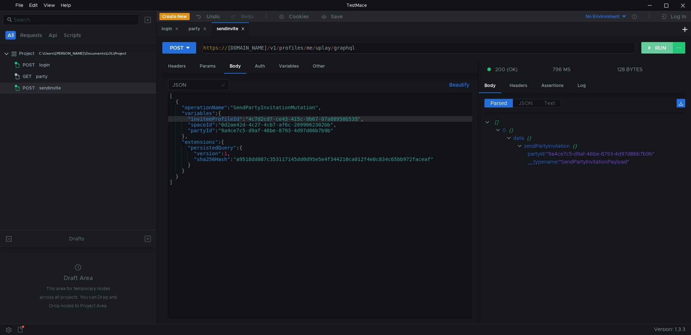
click at [653, 48] on button "RUN" at bounding box center [657, 48] width 32 height 12
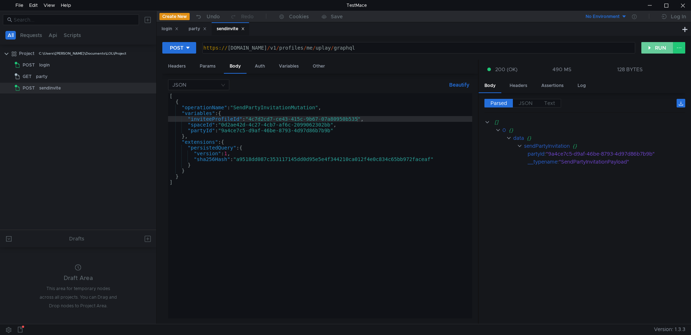
click at [653, 48] on button "RUN" at bounding box center [657, 48] width 32 height 12
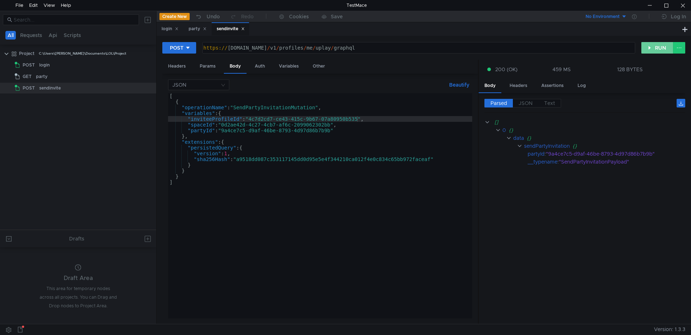
click at [653, 48] on button "RUN" at bounding box center [657, 48] width 32 height 12
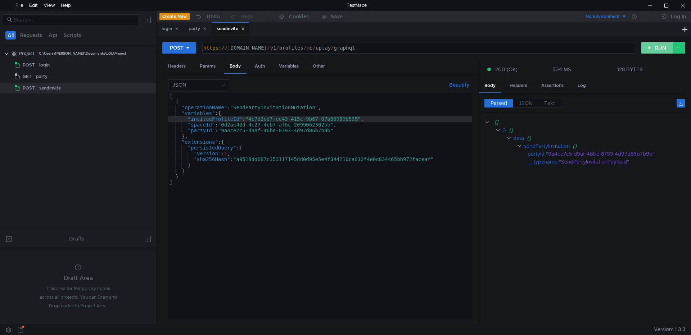
click at [653, 48] on button "RUN" at bounding box center [657, 48] width 32 height 12
click at [664, 49] on button "RUN" at bounding box center [657, 48] width 32 height 12
click at [656, 49] on button "RUN" at bounding box center [657, 48] width 32 height 12
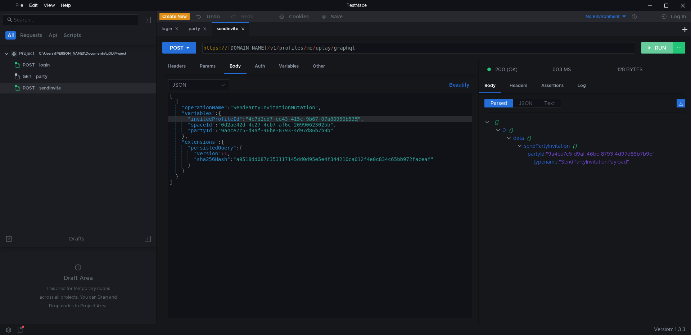
click at [656, 49] on button "RUN" at bounding box center [657, 48] width 32 height 12
click at [653, 54] on div "POST https:// public-ubiservices.ubi.com / v1 / profiles / me / uplay / graphql…" at bounding box center [423, 51] width 523 height 18
click at [654, 50] on button "RUN" at bounding box center [657, 48] width 32 height 12
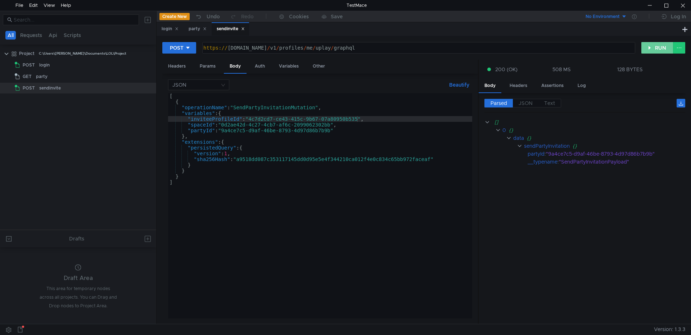
click at [654, 50] on button "RUN" at bounding box center [657, 48] width 32 height 12
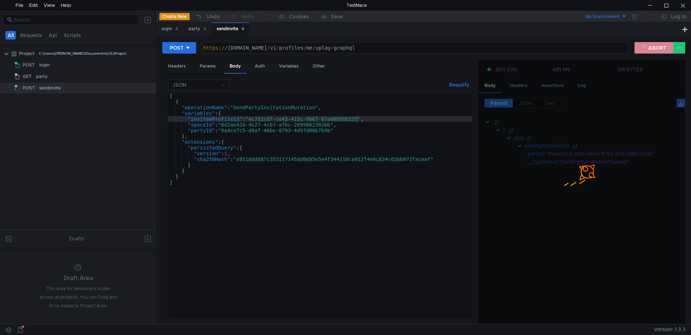
click at [654, 50] on button "ABORT" at bounding box center [654, 48] width 39 height 12
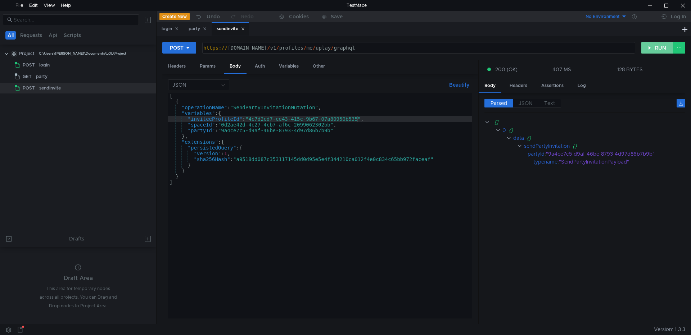
click at [652, 50] on button "RUN" at bounding box center [657, 48] width 32 height 12
click at [647, 50] on button "RUN" at bounding box center [657, 48] width 32 height 12
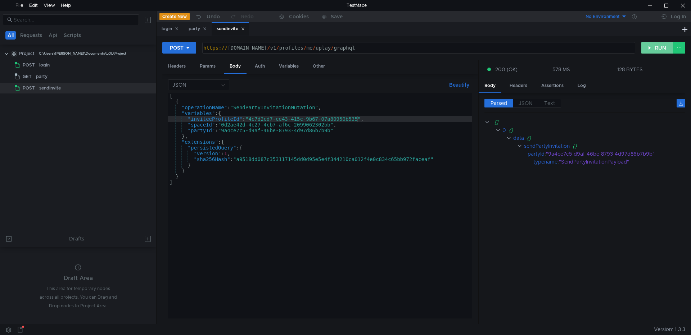
click at [647, 50] on button "RUN" at bounding box center [657, 48] width 32 height 12
click at [653, 48] on button "RUN" at bounding box center [657, 48] width 32 height 12
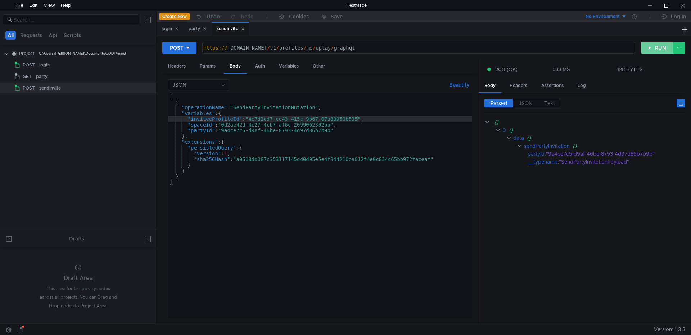
click at [653, 48] on button "RUN" at bounding box center [657, 48] width 32 height 12
click at [648, 50] on button "RUN" at bounding box center [657, 48] width 32 height 12
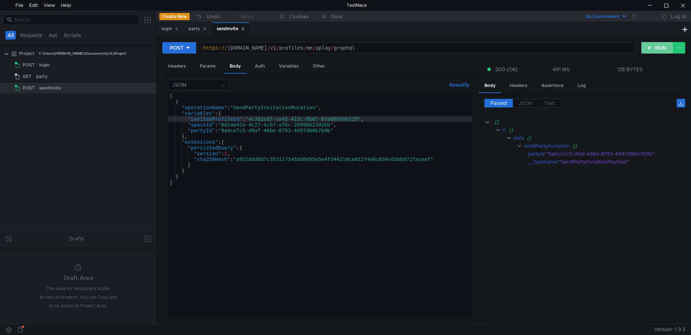
click at [648, 50] on button "RUN" at bounding box center [657, 48] width 32 height 12
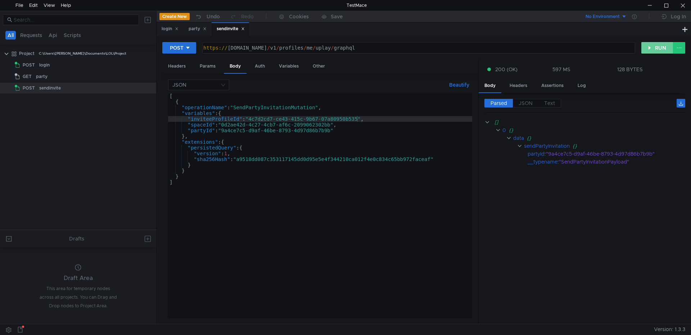
click at [648, 50] on button "RUN" at bounding box center [657, 48] width 32 height 12
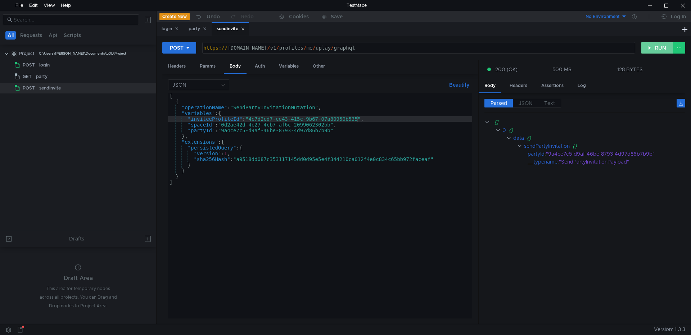
click at [648, 50] on button "RUN" at bounding box center [657, 48] width 32 height 12
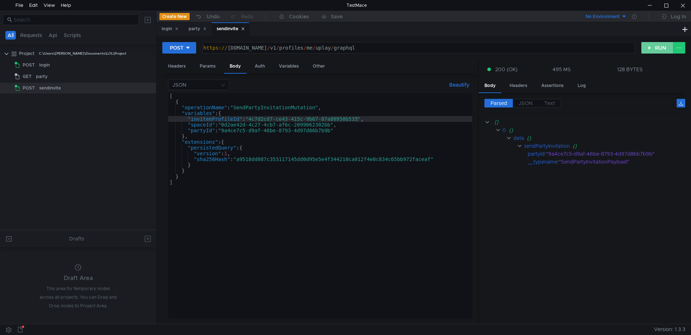
click at [648, 50] on button "RUN" at bounding box center [657, 48] width 32 height 12
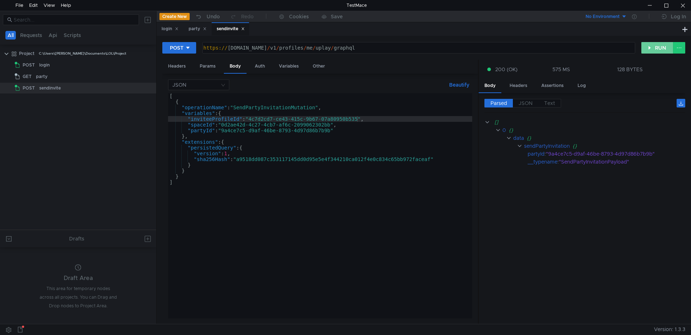
click at [648, 50] on button "RUN" at bounding box center [657, 48] width 32 height 12
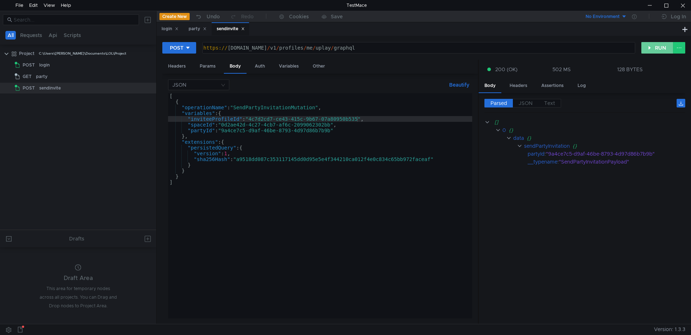
click at [648, 50] on button "RUN" at bounding box center [657, 48] width 32 height 12
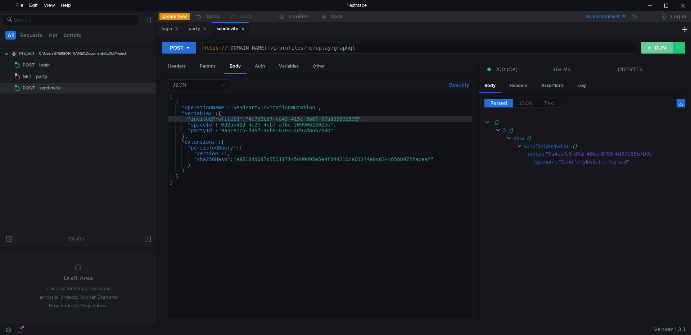
click at [648, 50] on button "RUN" at bounding box center [657, 48] width 32 height 12
click at [649, 48] on button "RUN" at bounding box center [657, 48] width 32 height 12
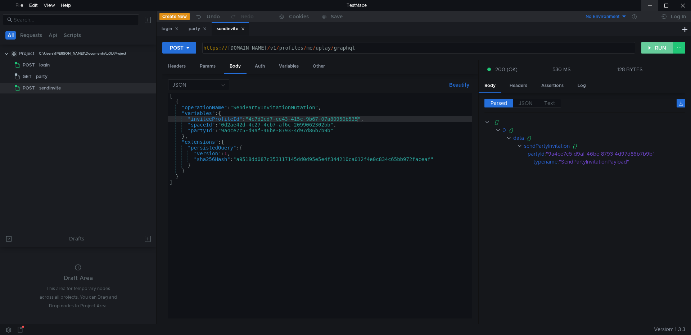
click at [652, 48] on button "RUN" at bounding box center [657, 48] width 32 height 12
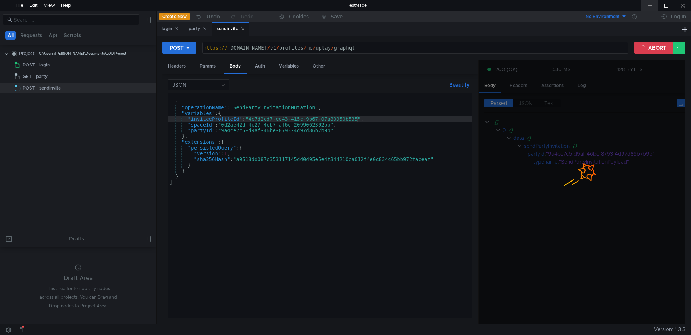
click at [651, 7] on div at bounding box center [649, 5] width 17 height 11
